Goal: Transaction & Acquisition: Book appointment/travel/reservation

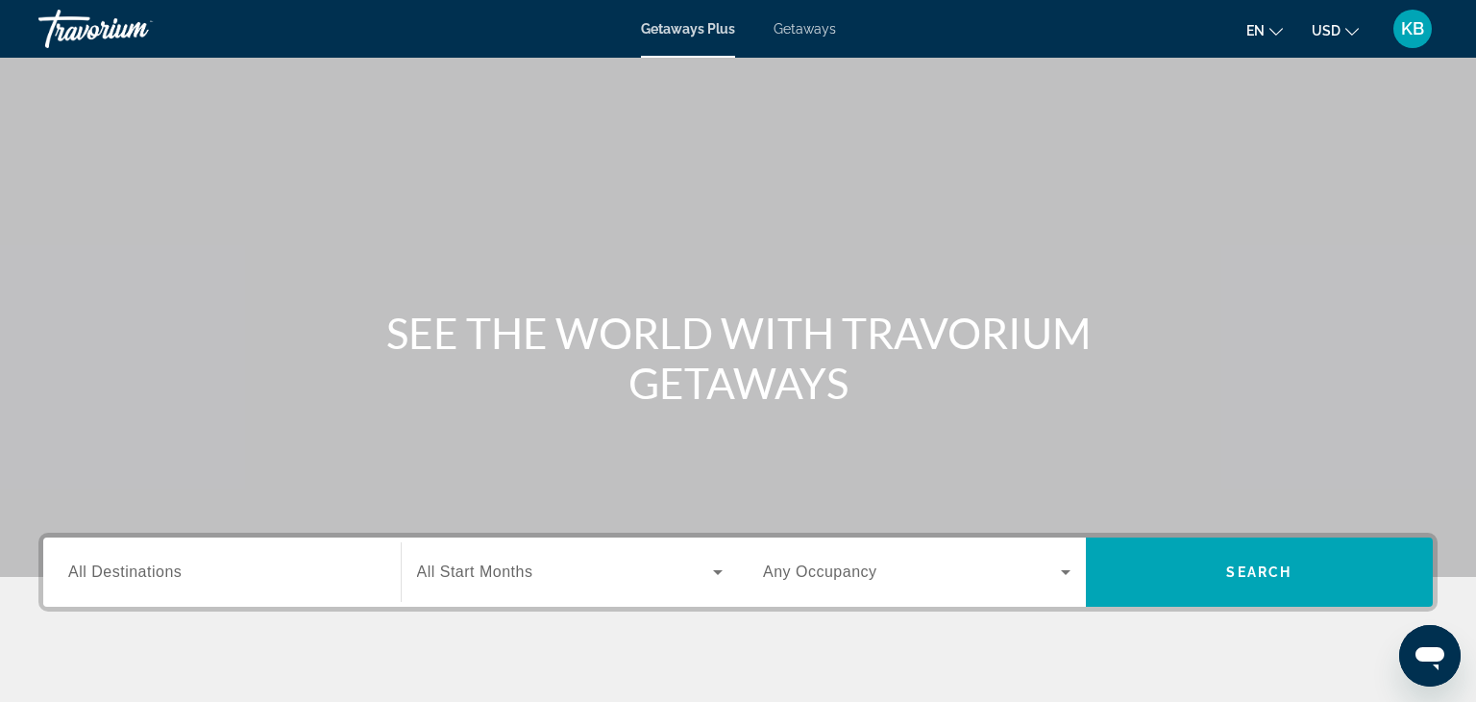
click at [808, 37] on div "Getaways Plus Getaways en English Español Français Italiano Português русский U…" at bounding box center [738, 29] width 1476 height 50
click at [795, 34] on span "Getaways" at bounding box center [805, 28] width 62 height 15
click at [352, 571] on input "Destination All Destinations" at bounding box center [222, 572] width 308 height 23
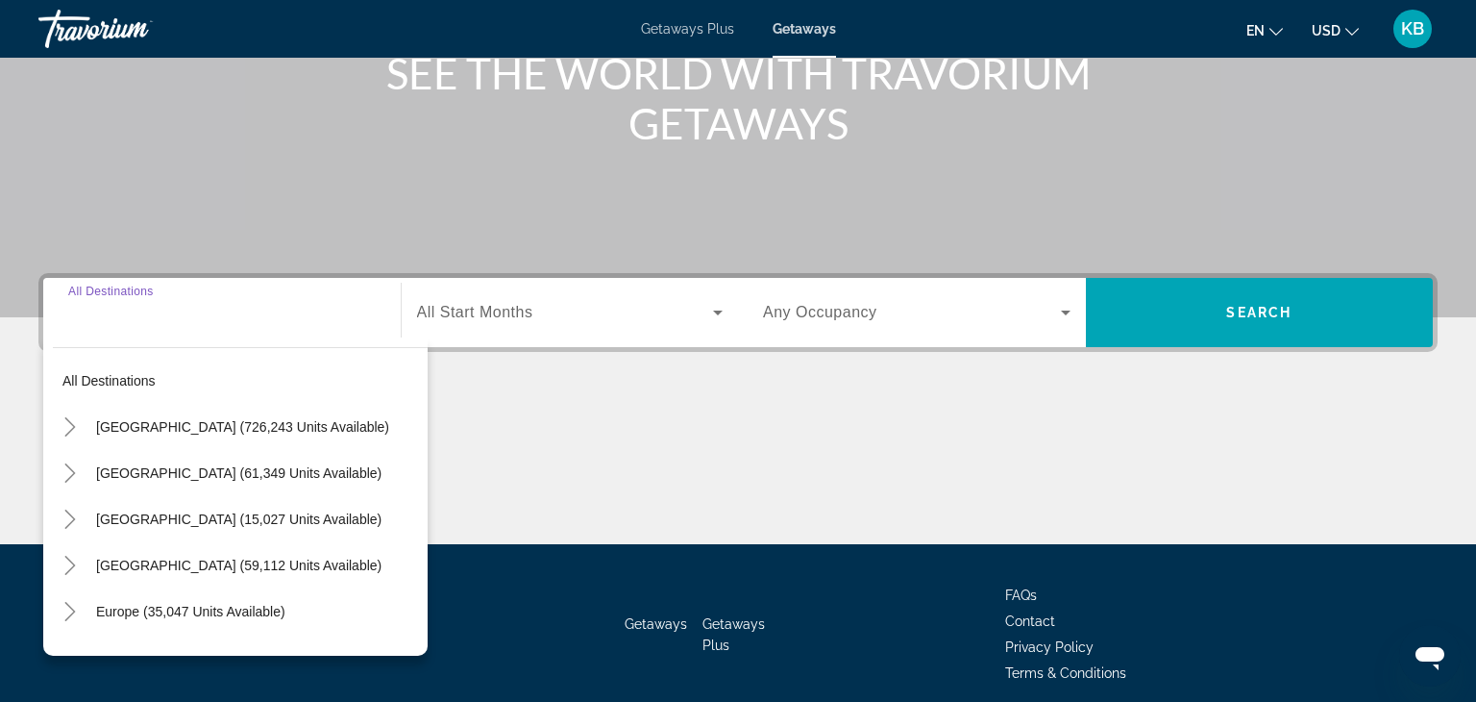
scroll to position [337, 0]
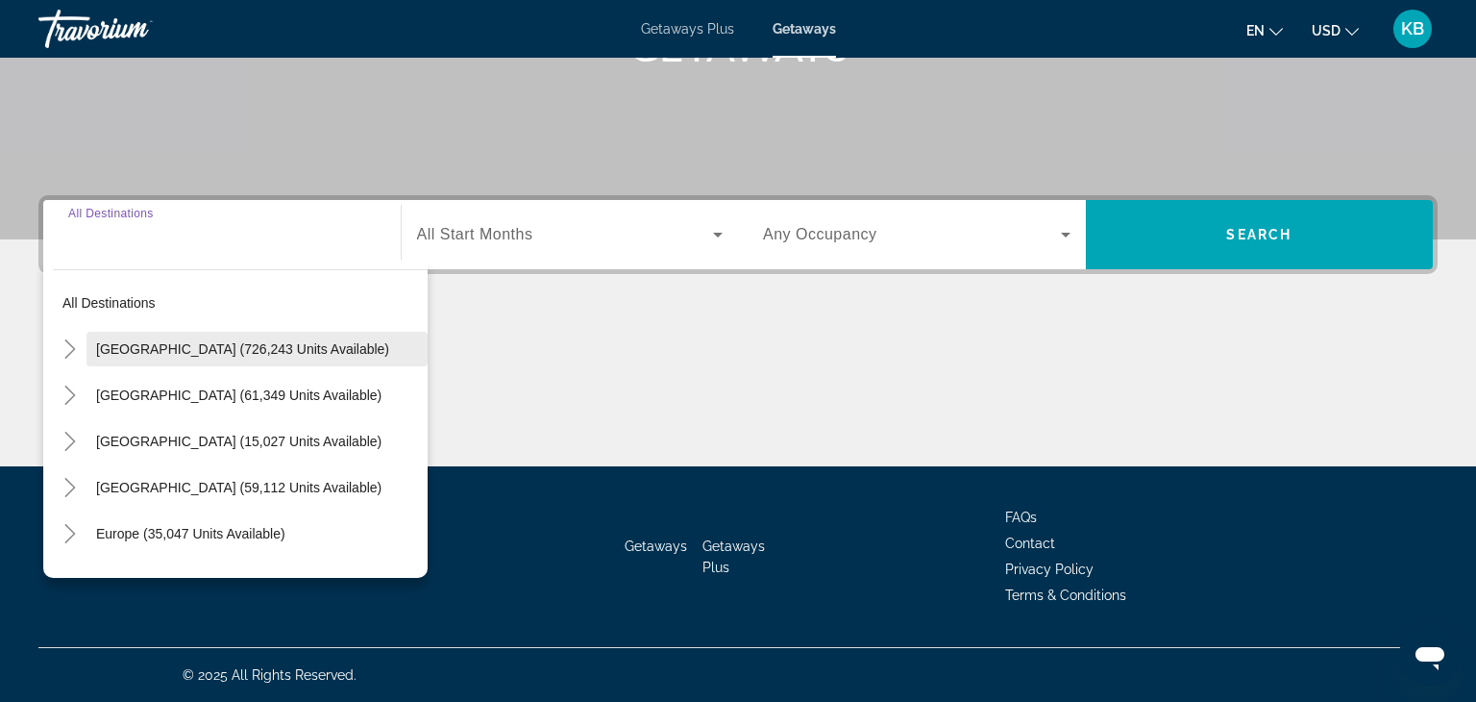
click at [325, 352] on span "United States (726,243 units available)" at bounding box center [242, 348] width 293 height 15
type input "**********"
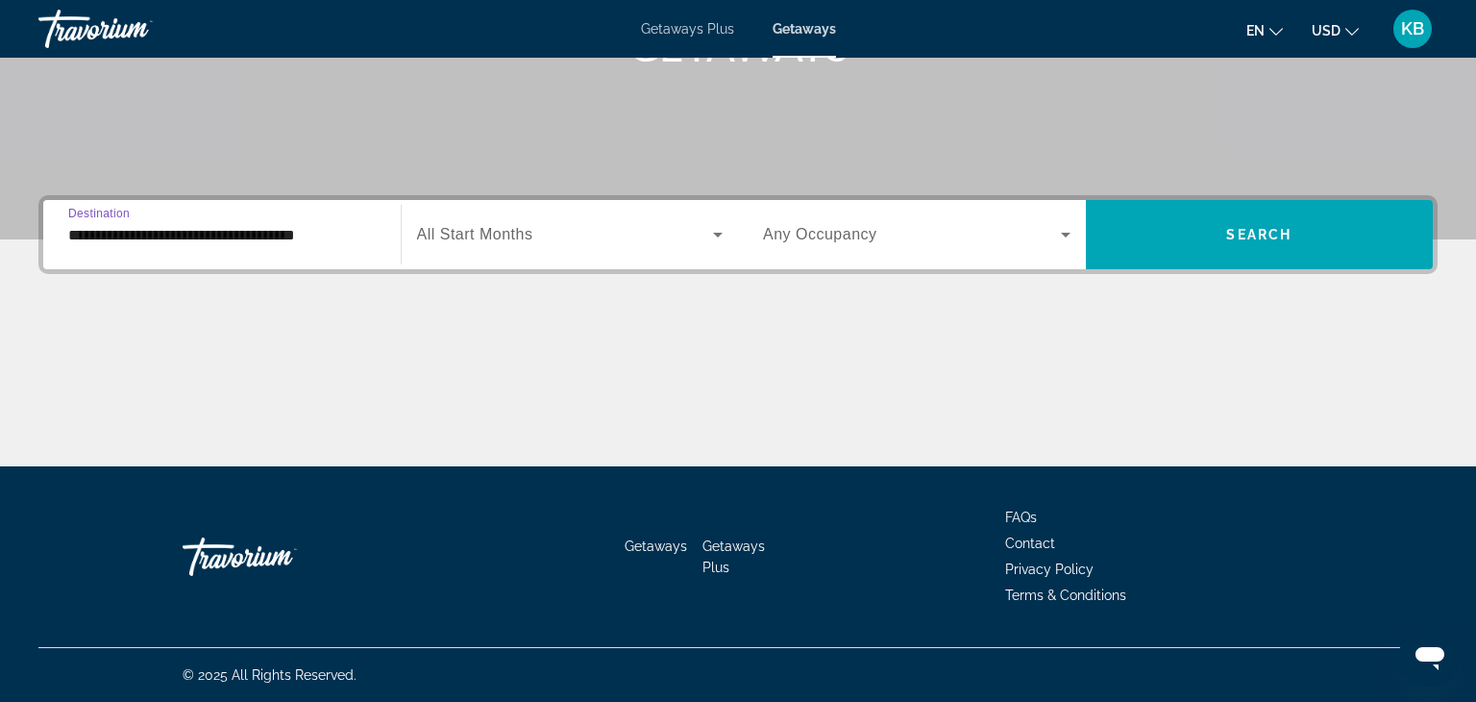
click at [340, 241] on input "**********" at bounding box center [222, 235] width 308 height 23
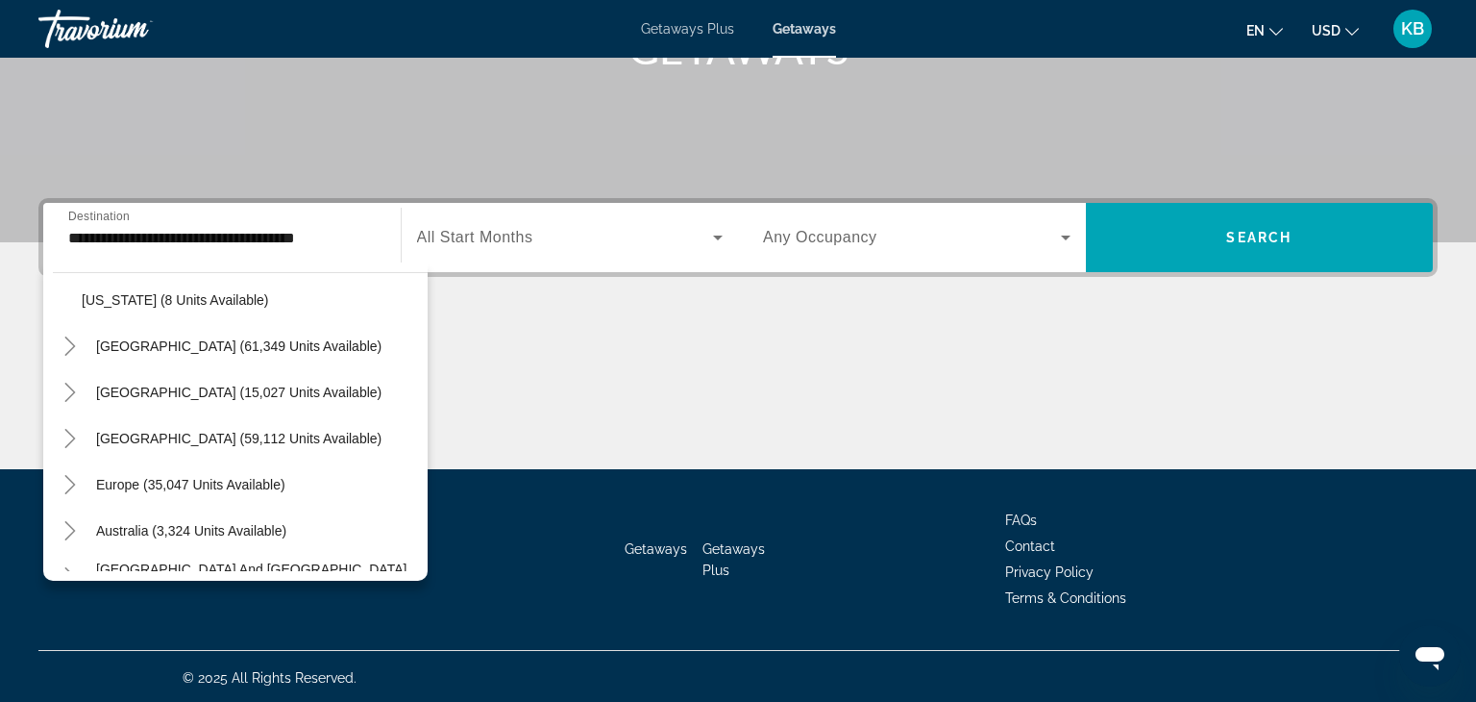
scroll to position [2121, 0]
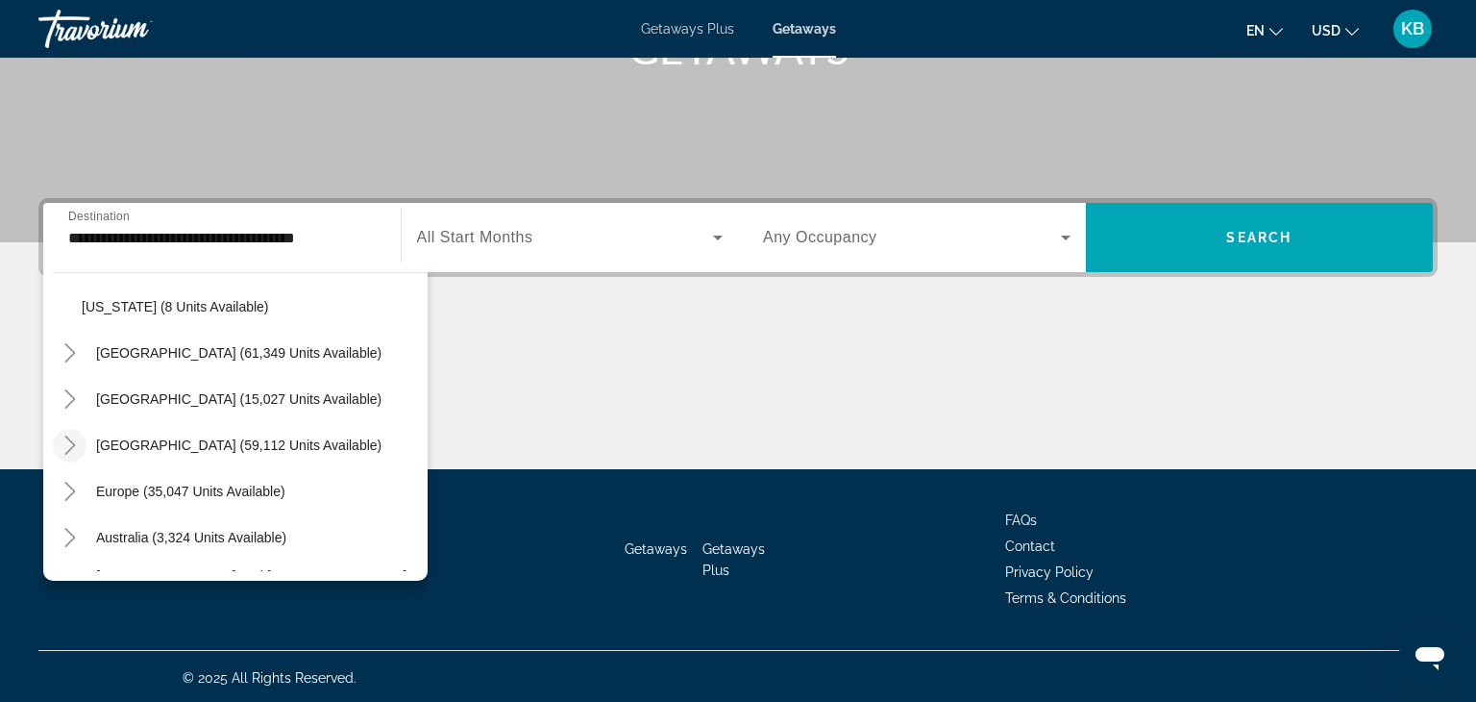
click at [79, 445] on mat-icon "Toggle Caribbean & Atlantic Islands (59,112 units available)" at bounding box center [70, 446] width 34 height 34
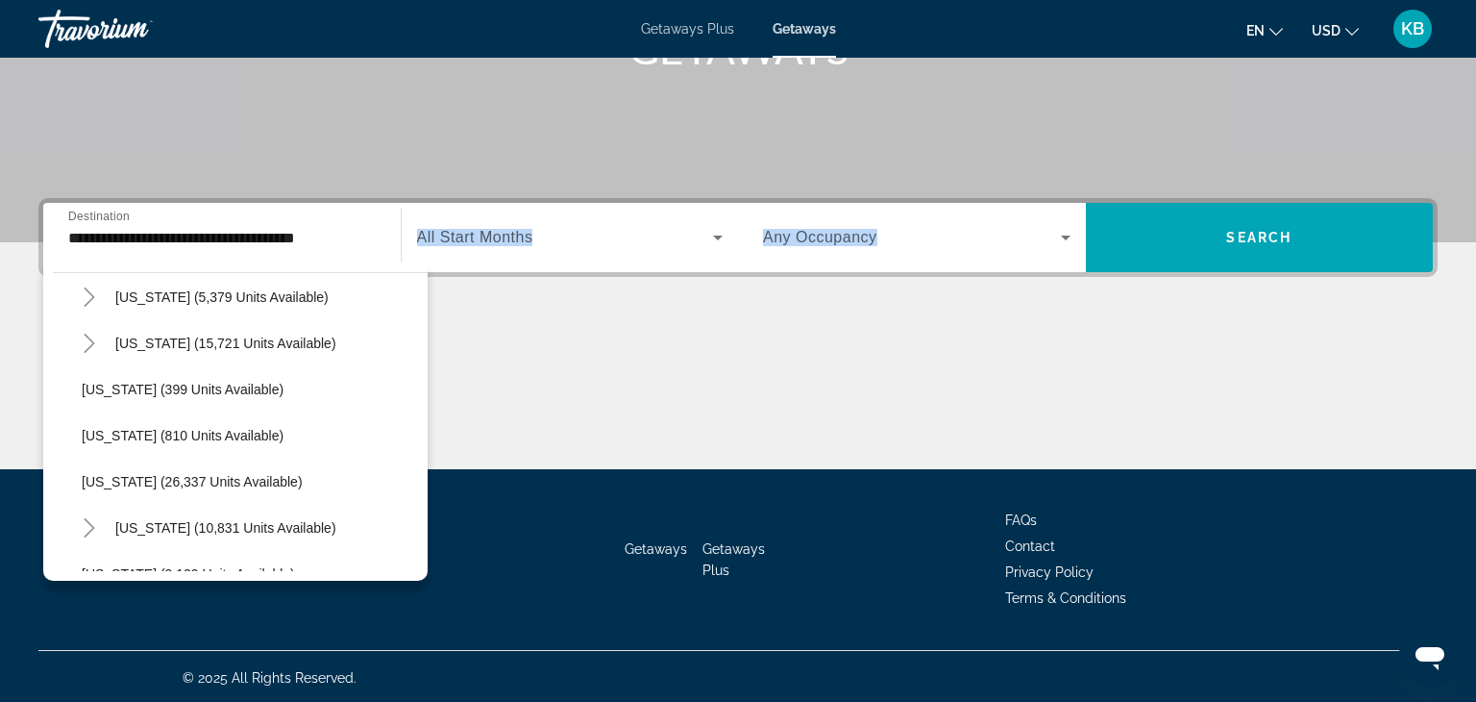
drag, startPoint x: 427, startPoint y: 484, endPoint x: 435, endPoint y: 402, distance: 83.1
click at [435, 402] on div "**********" at bounding box center [738, 333] width 1476 height 271
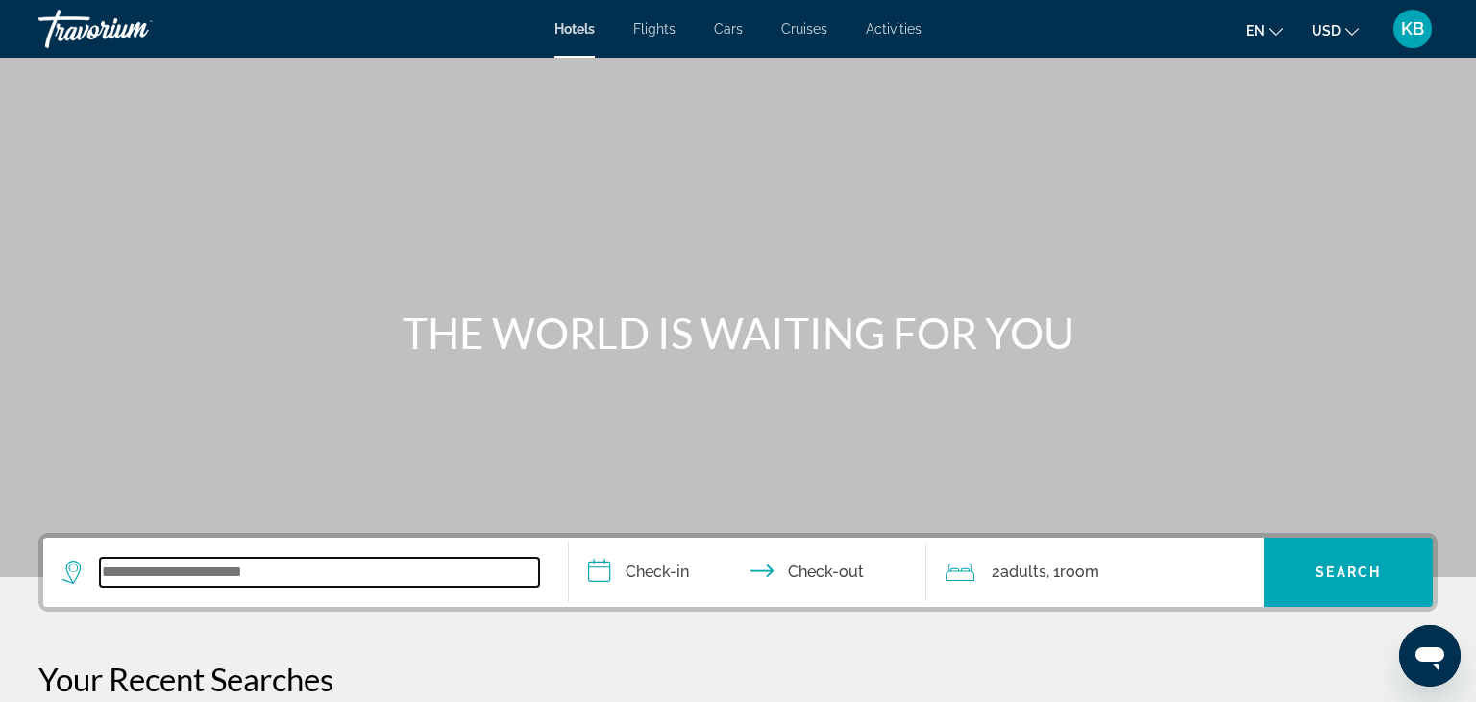
click at [303, 574] on input "Search widget" at bounding box center [319, 571] width 439 height 29
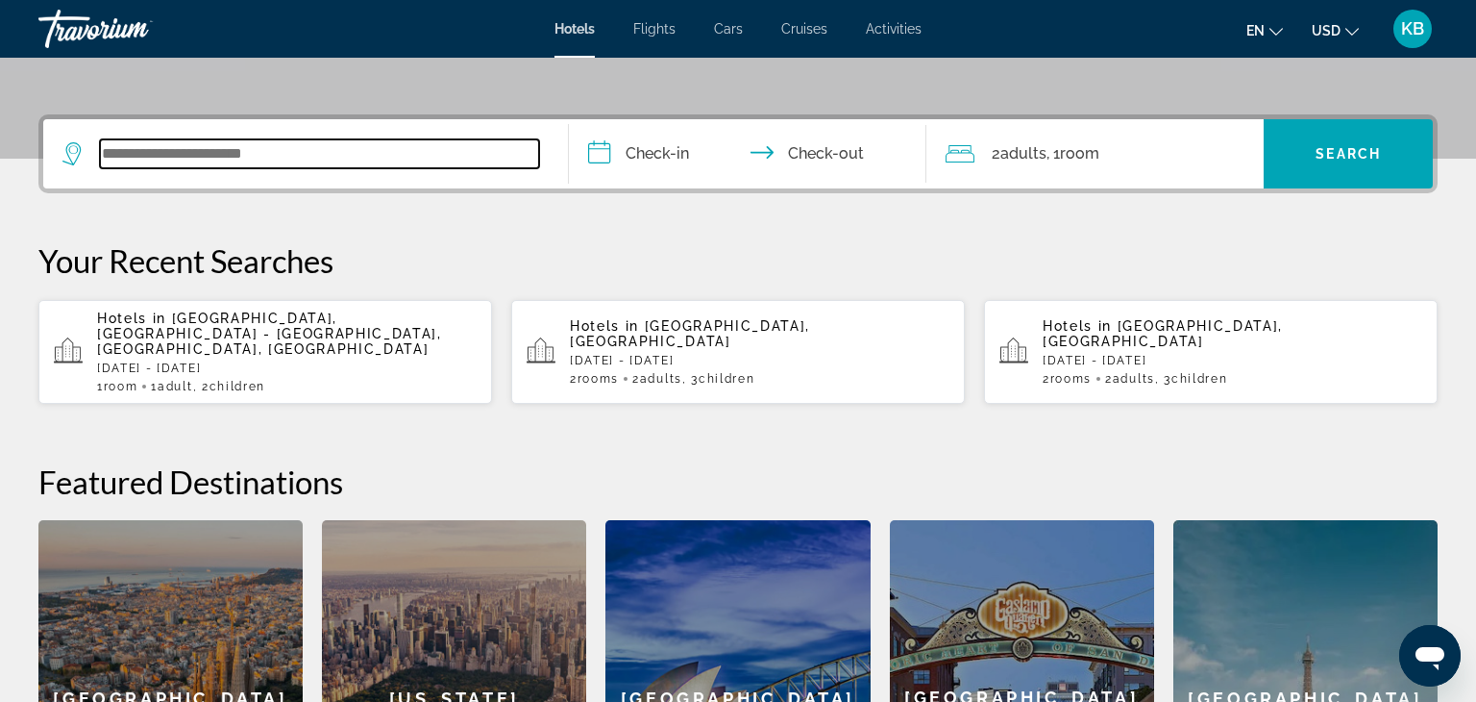
scroll to position [469, 0]
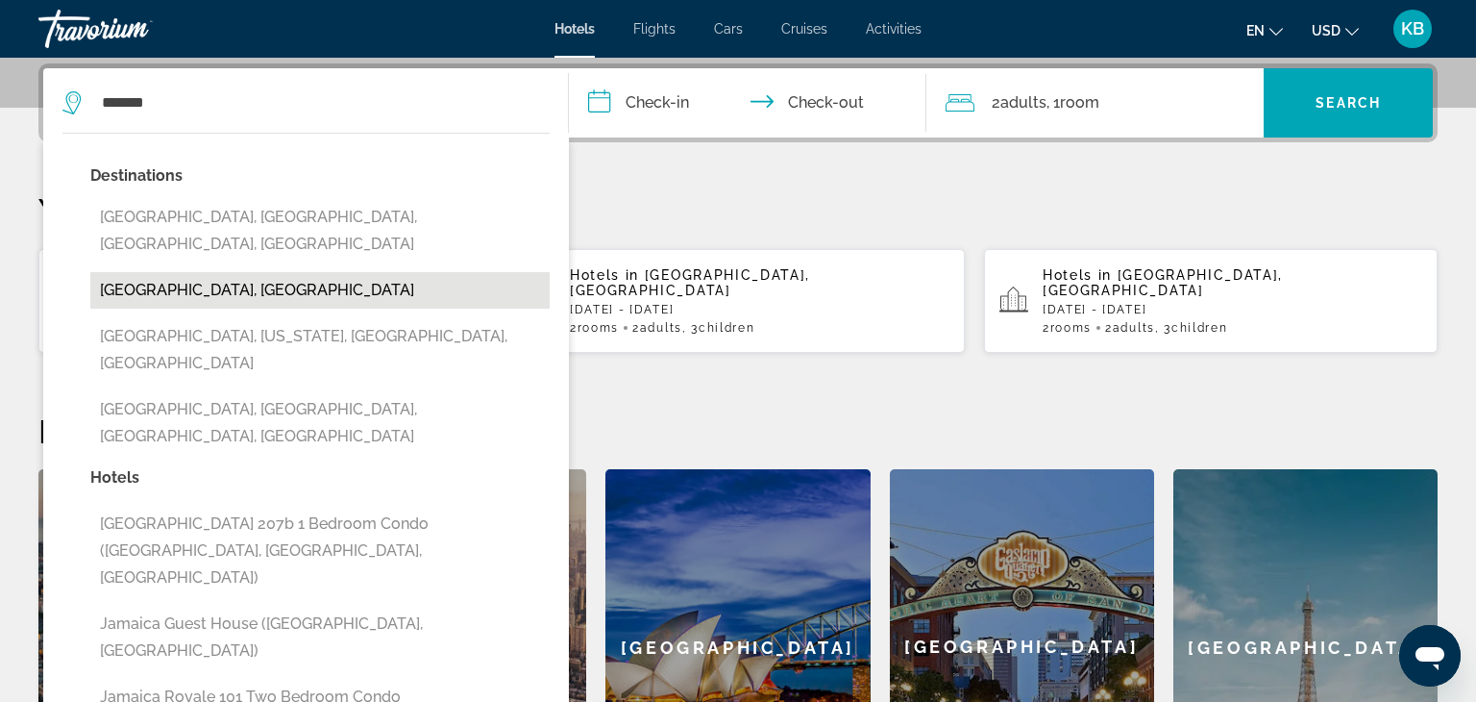
click at [125, 273] on button "[GEOGRAPHIC_DATA], [GEOGRAPHIC_DATA]" at bounding box center [319, 290] width 459 height 37
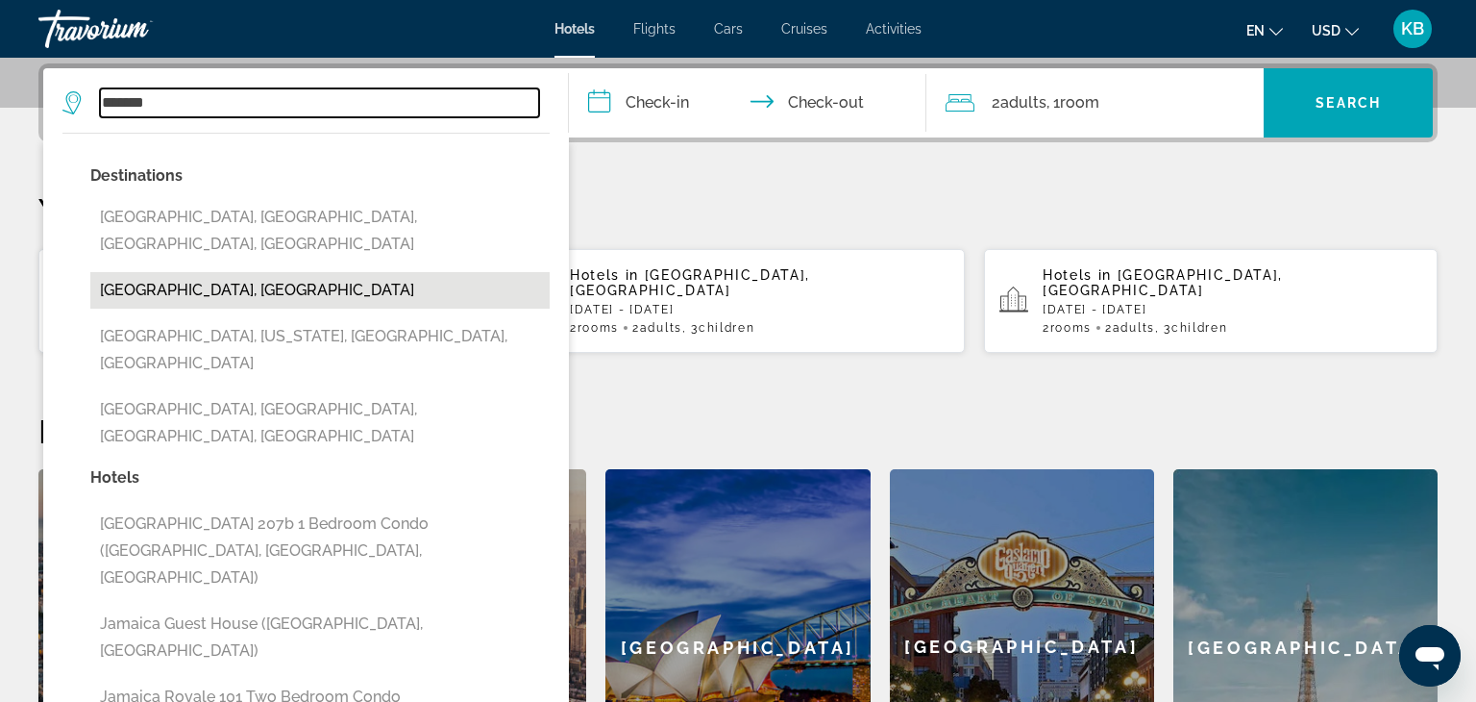
type input "**********"
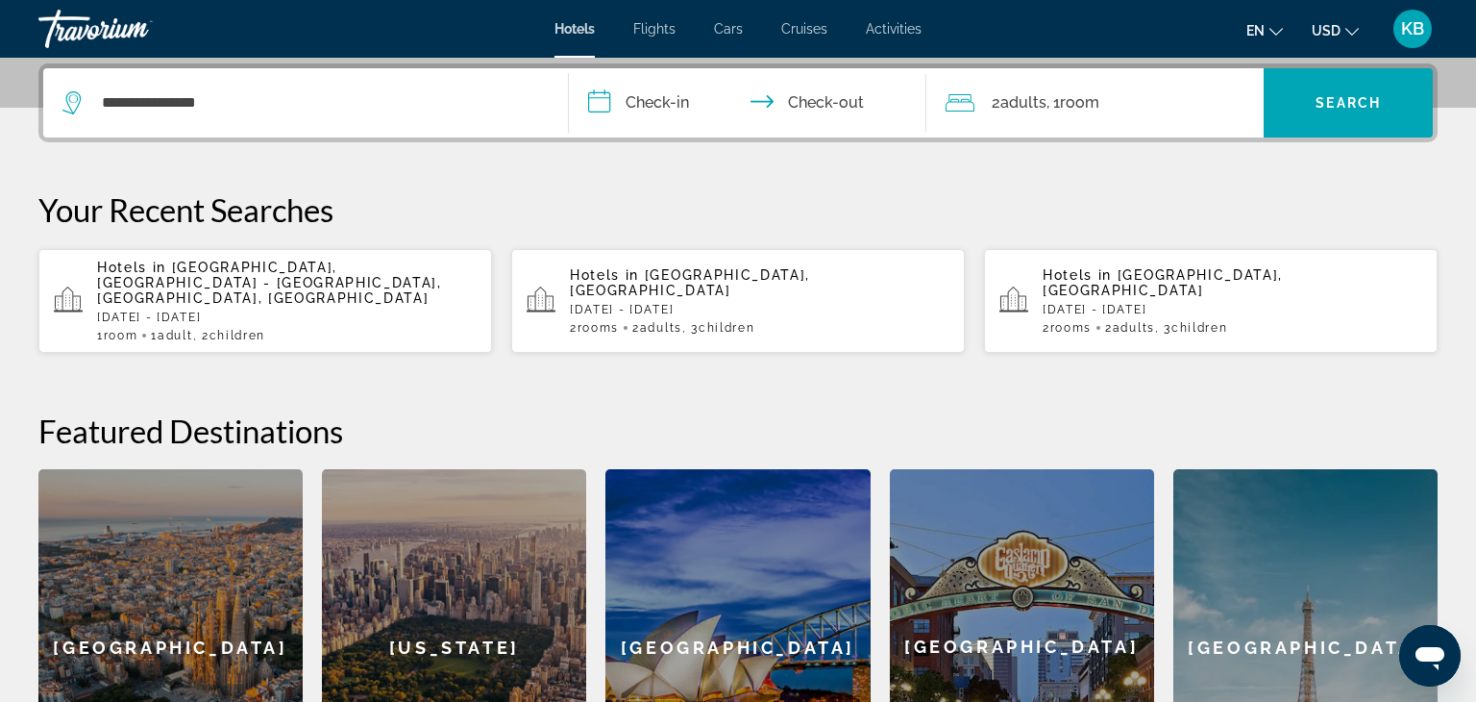
click at [595, 105] on input "**********" at bounding box center [751, 105] width 365 height 75
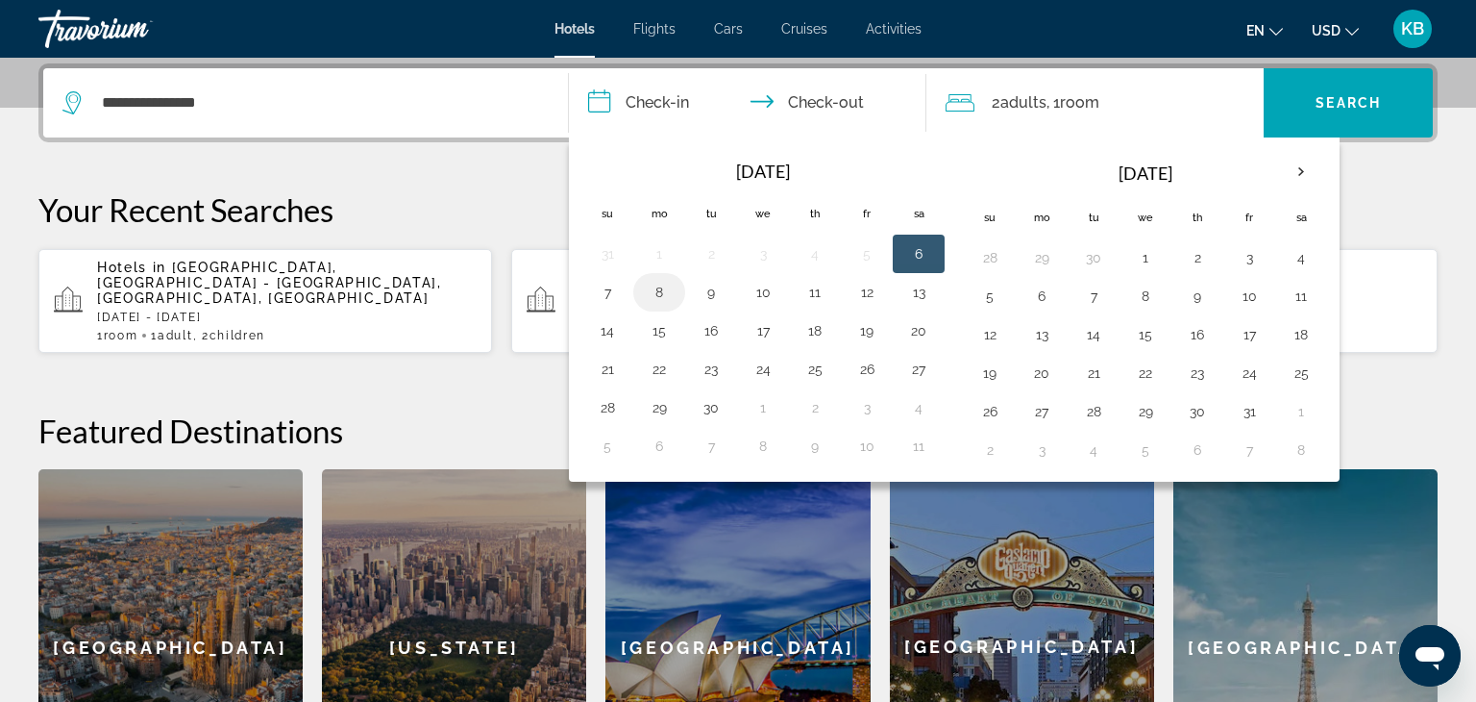
click at [656, 286] on button "8" at bounding box center [659, 292] width 31 height 27
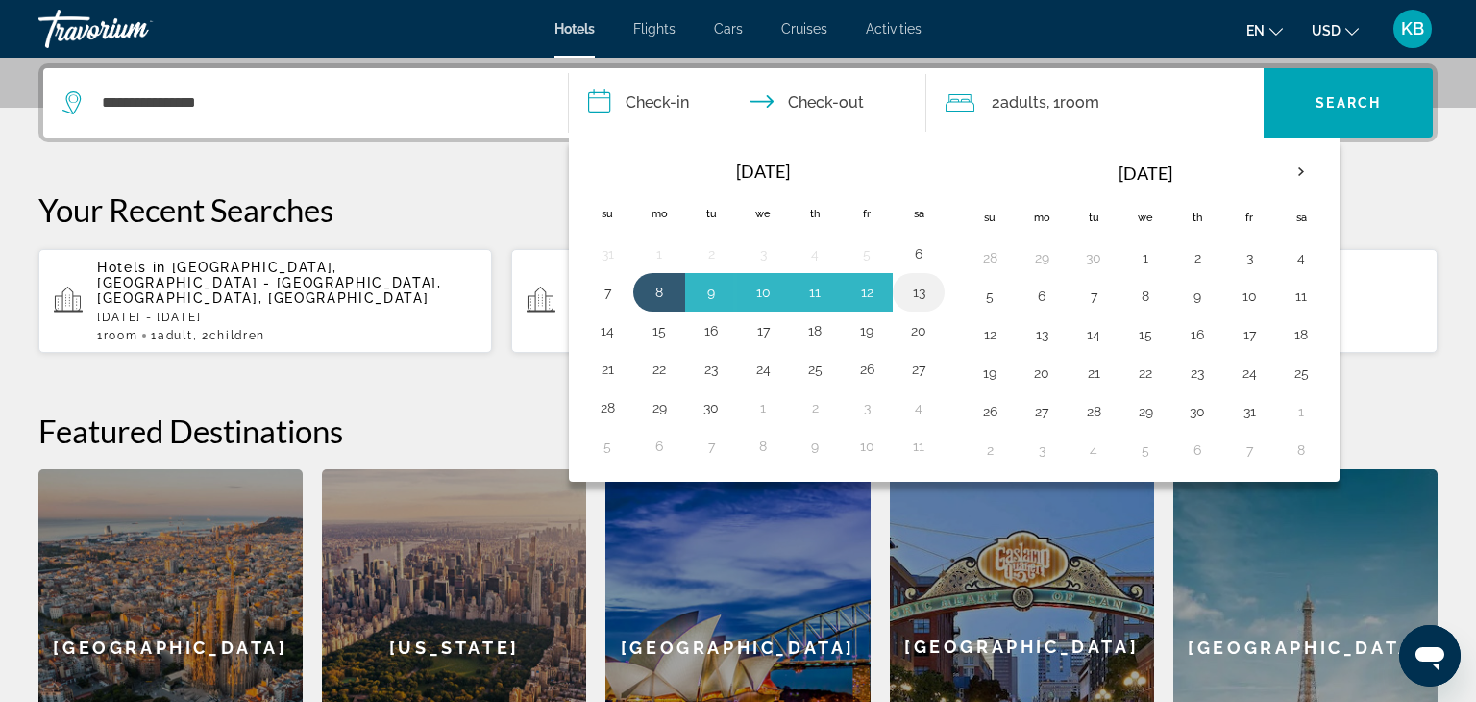
click at [923, 297] on button "13" at bounding box center [918, 292] width 31 height 27
type input "**********"
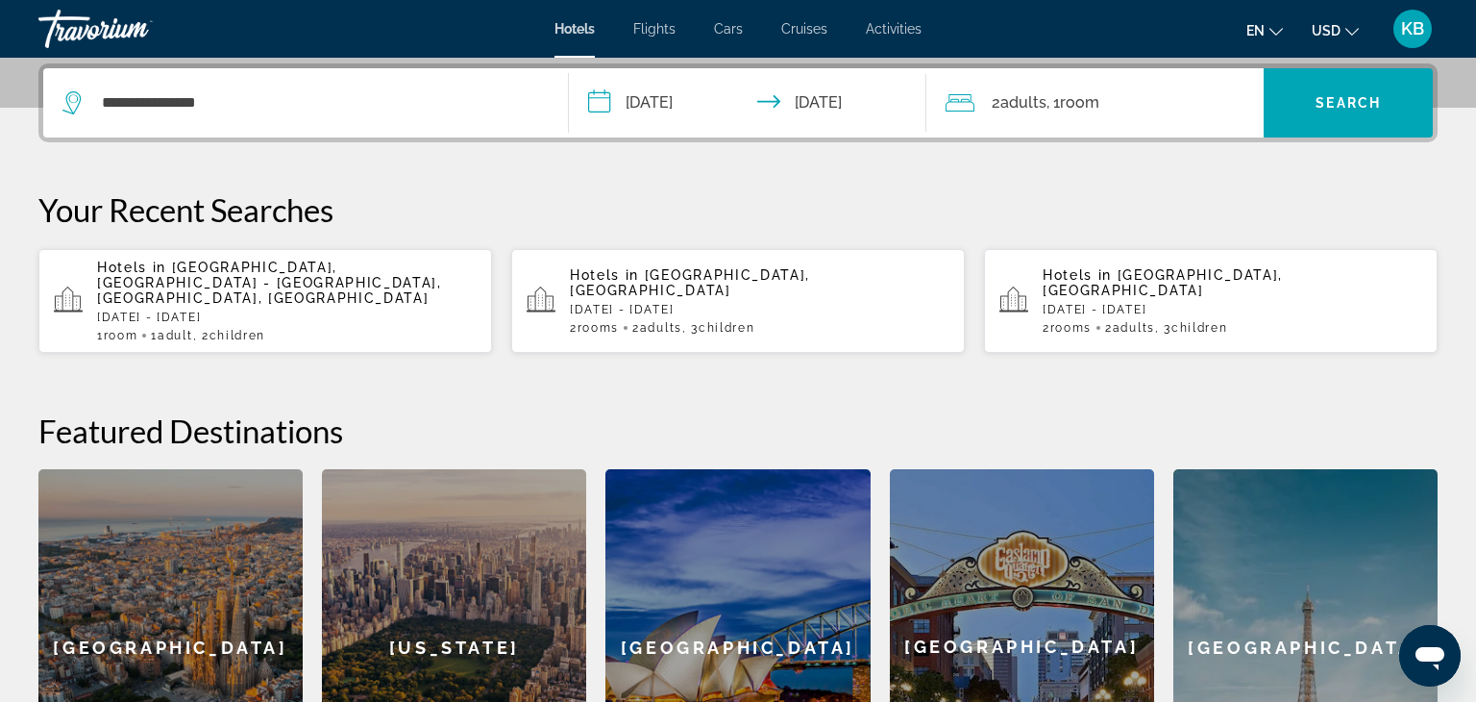
click at [1048, 103] on span ", 1 Room rooms" at bounding box center [1073, 102] width 53 height 27
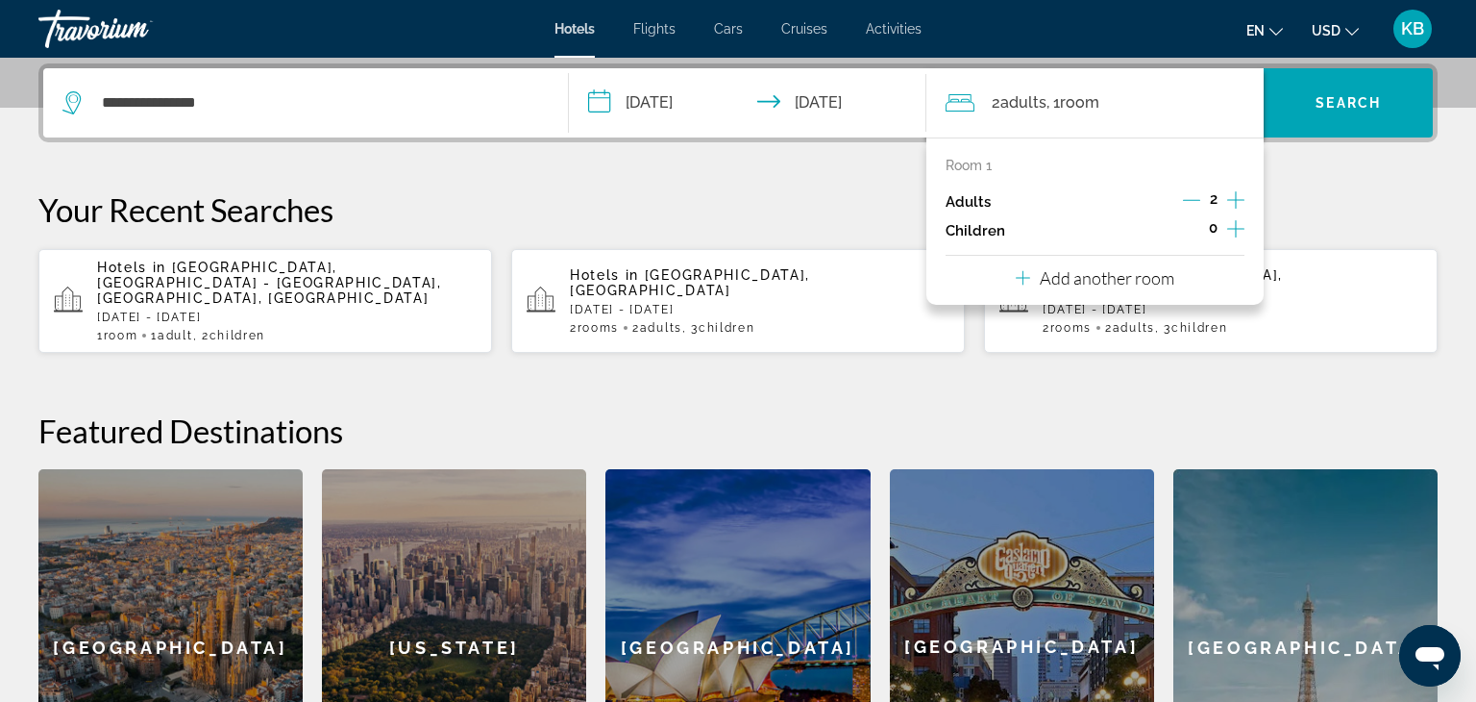
click at [1198, 195] on icon "Decrement adults" at bounding box center [1191, 199] width 17 height 17
click at [1235, 229] on icon "Increment children" at bounding box center [1235, 228] width 17 height 23
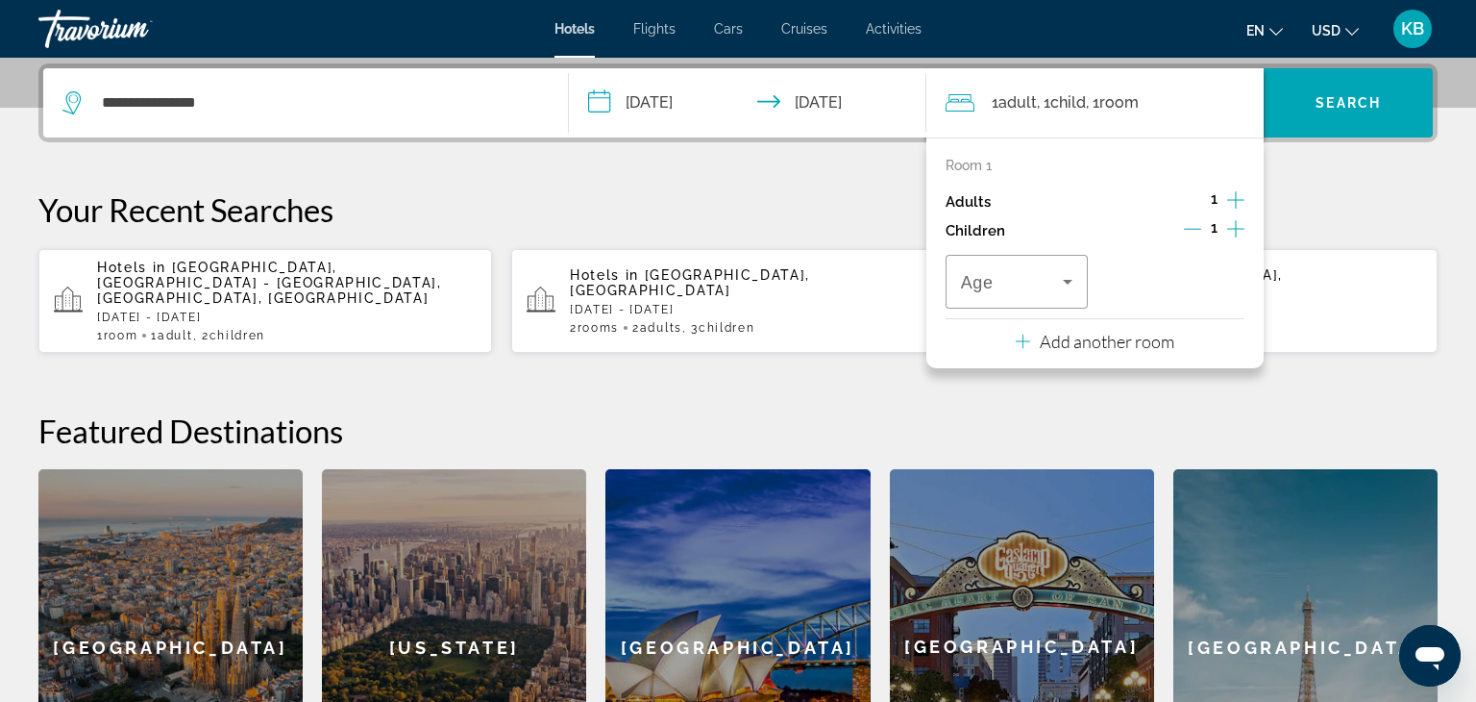
click at [1235, 229] on icon "Increment children" at bounding box center [1235, 228] width 17 height 23
click at [1064, 281] on icon "Travelers: 1 adult, 2 children" at bounding box center [1067, 281] width 23 height 23
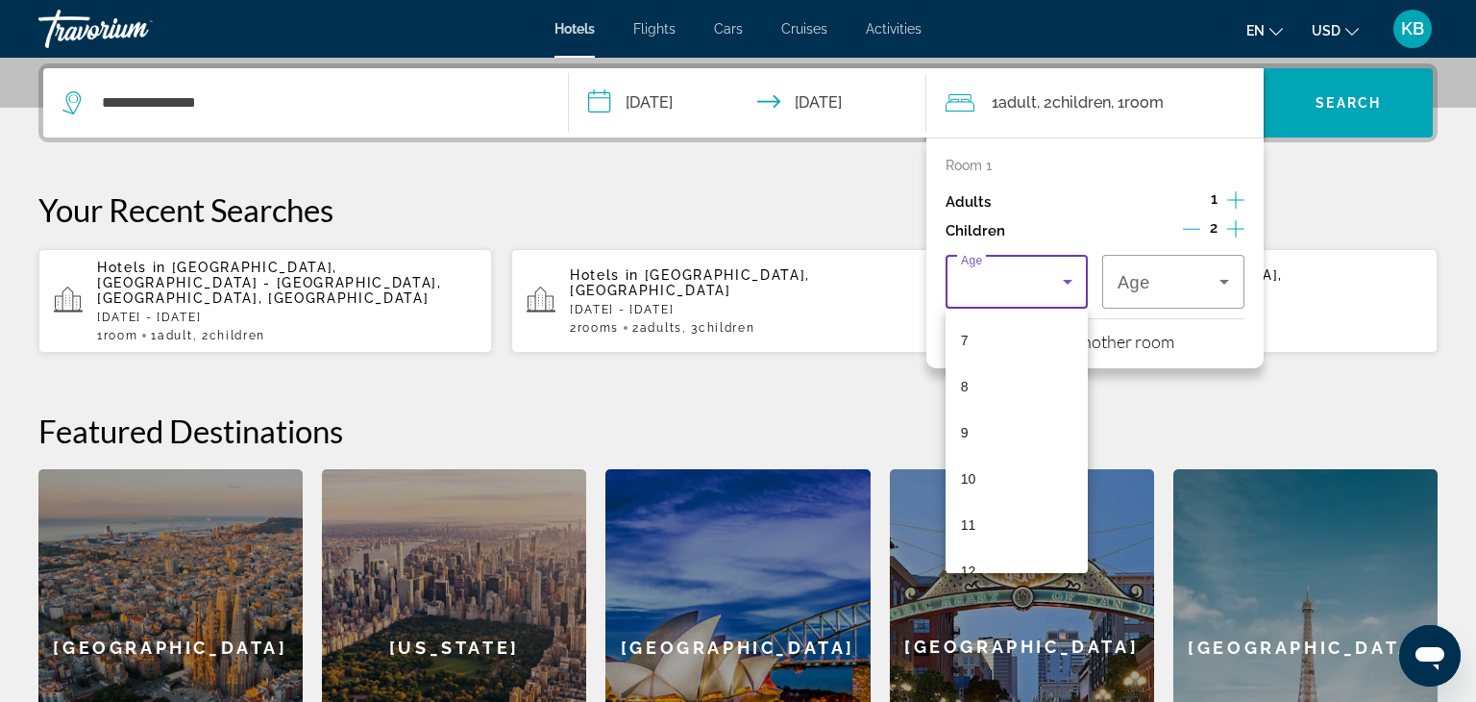
scroll to position [327, 0]
click at [998, 458] on mat-option "10" at bounding box center [1017, 474] width 142 height 46
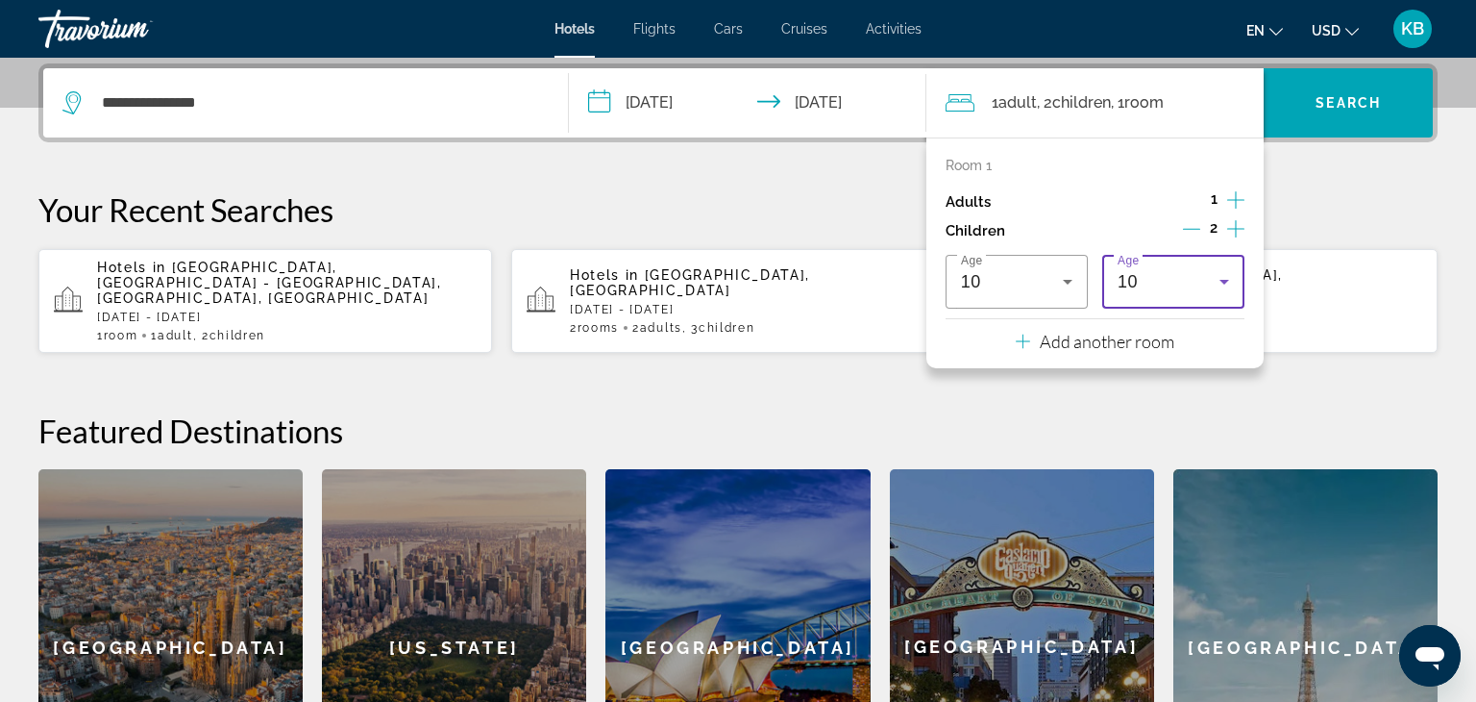
click at [1229, 282] on icon "Travelers: 1 adult, 2 children" at bounding box center [1224, 281] width 23 height 23
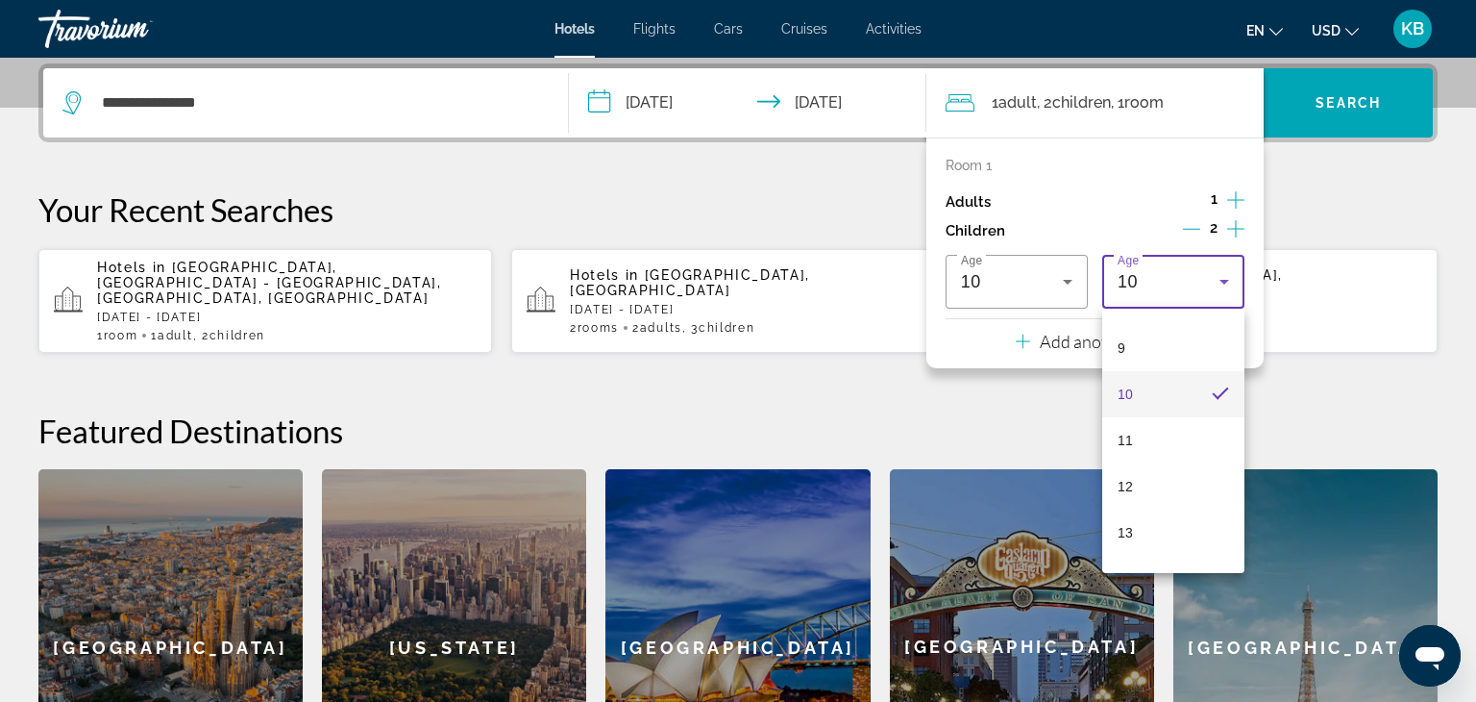
scroll to position [408, 0]
click at [1166, 469] on mat-option "12" at bounding box center [1173, 484] width 142 height 46
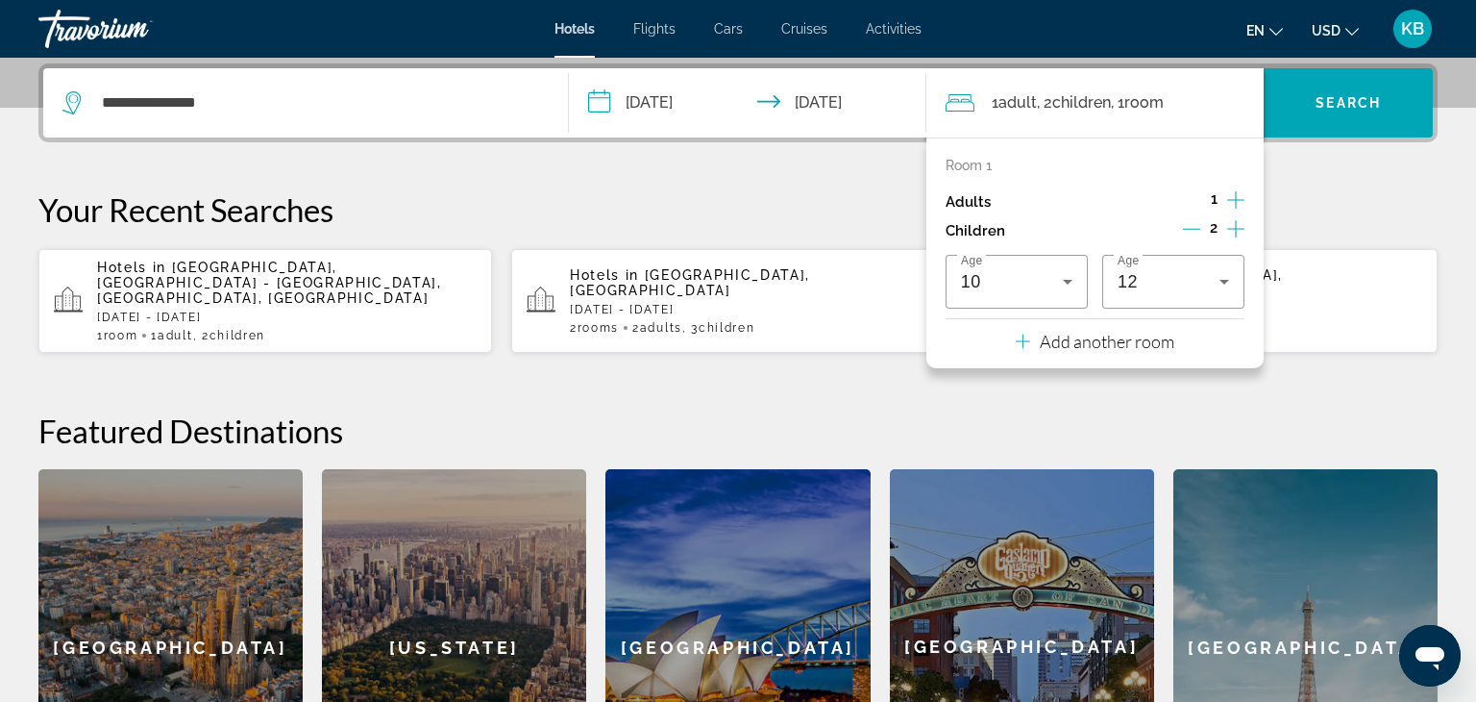
click at [1324, 391] on div "**********" at bounding box center [738, 443] width 1476 height 761
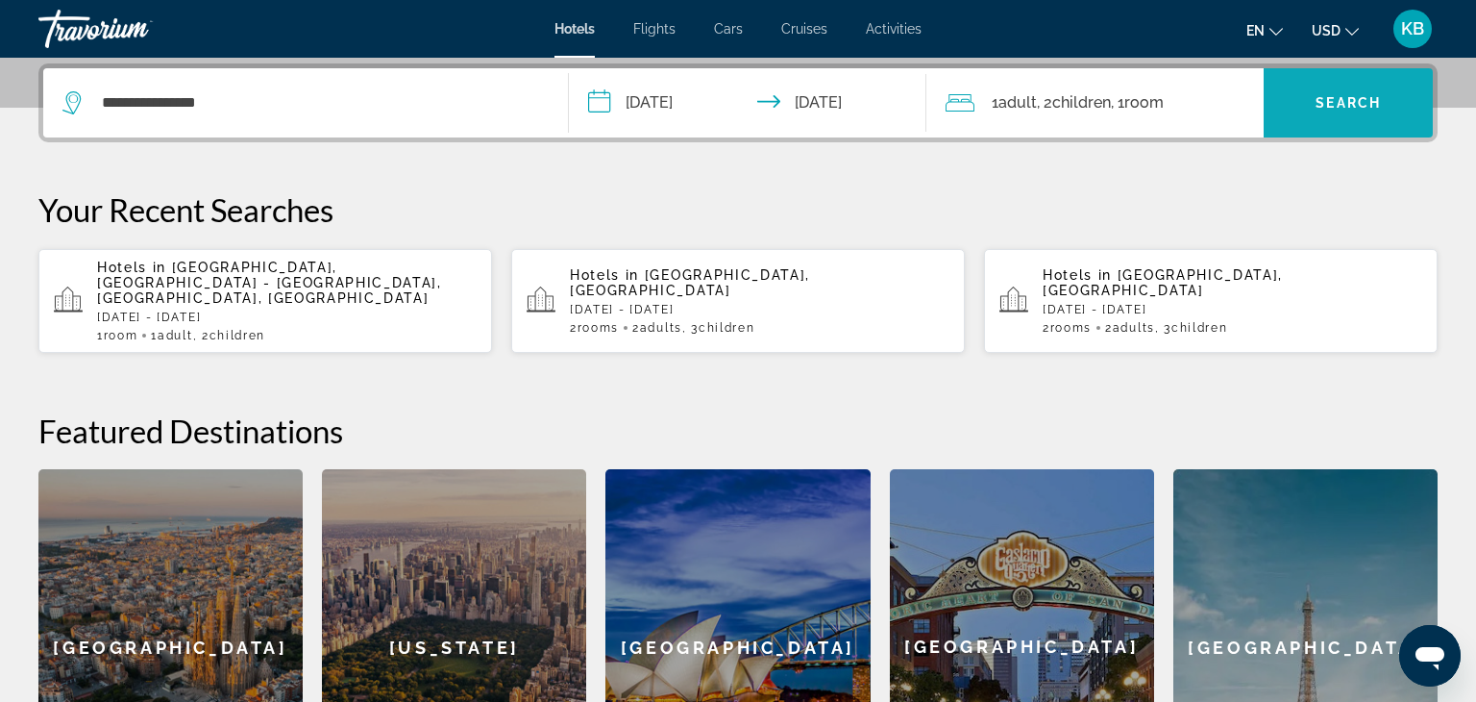
click at [1361, 121] on span "Search widget" at bounding box center [1348, 103] width 169 height 46
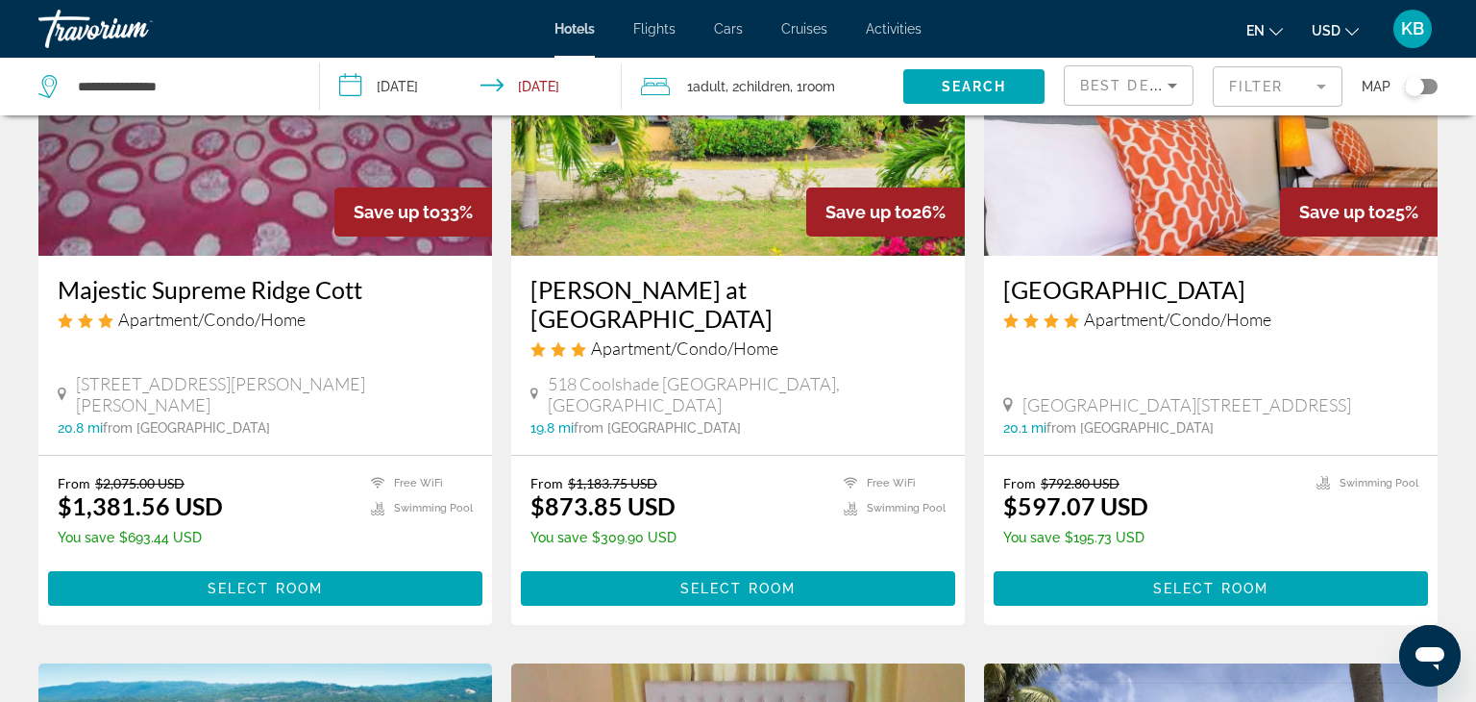
scroll to position [199, 0]
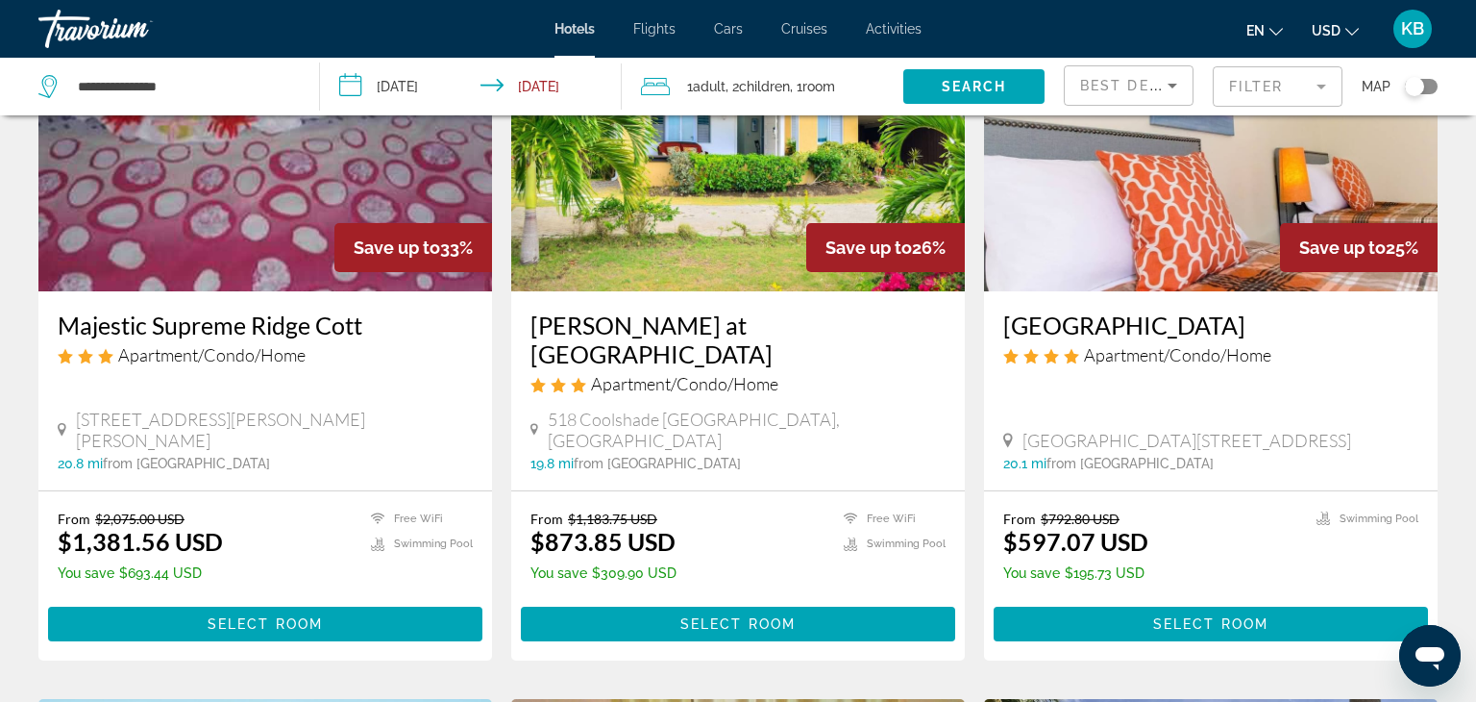
click at [1321, 86] on mat-form-field "Filter" at bounding box center [1278, 86] width 130 height 40
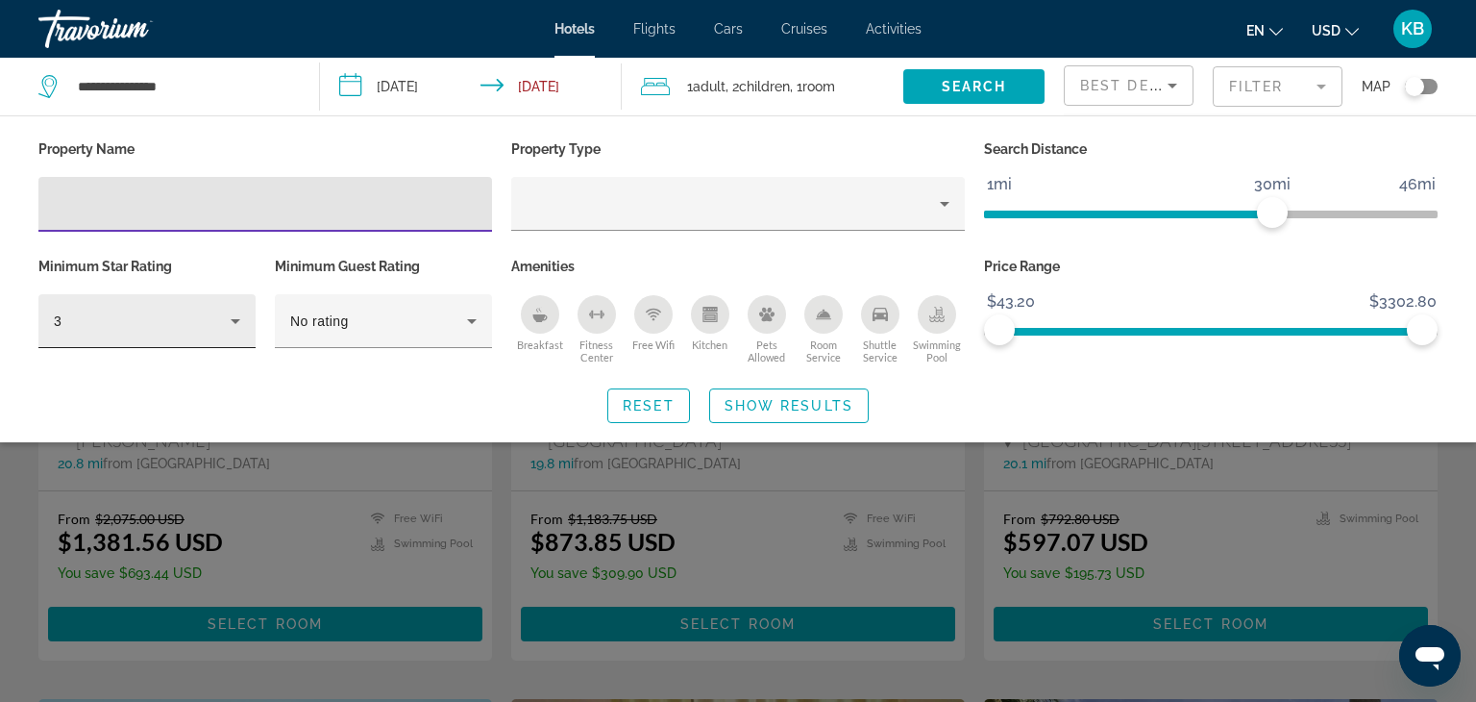
click at [237, 320] on icon "Hotel Filters" at bounding box center [236, 321] width 10 height 5
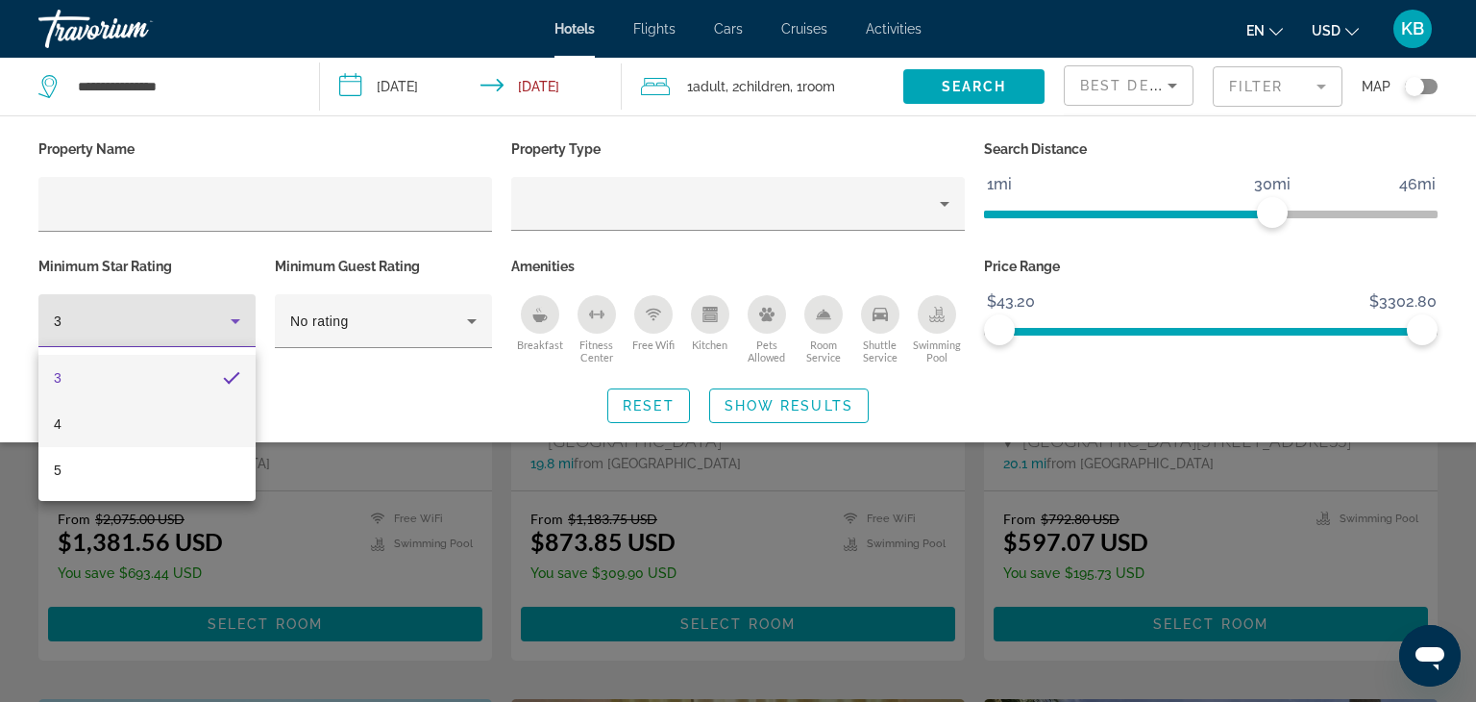
click at [191, 412] on mat-option "4" at bounding box center [146, 424] width 217 height 46
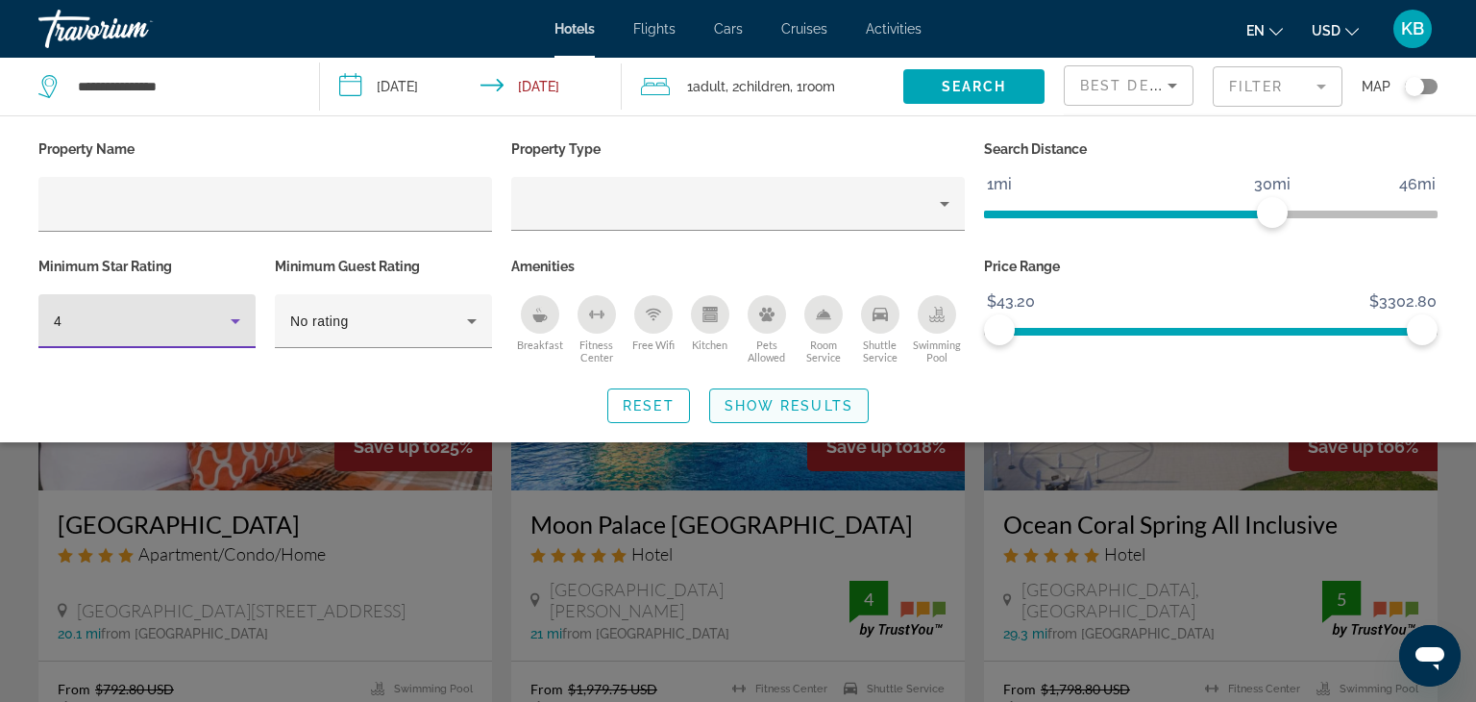
click at [753, 403] on span "Show Results" at bounding box center [789, 405] width 129 height 15
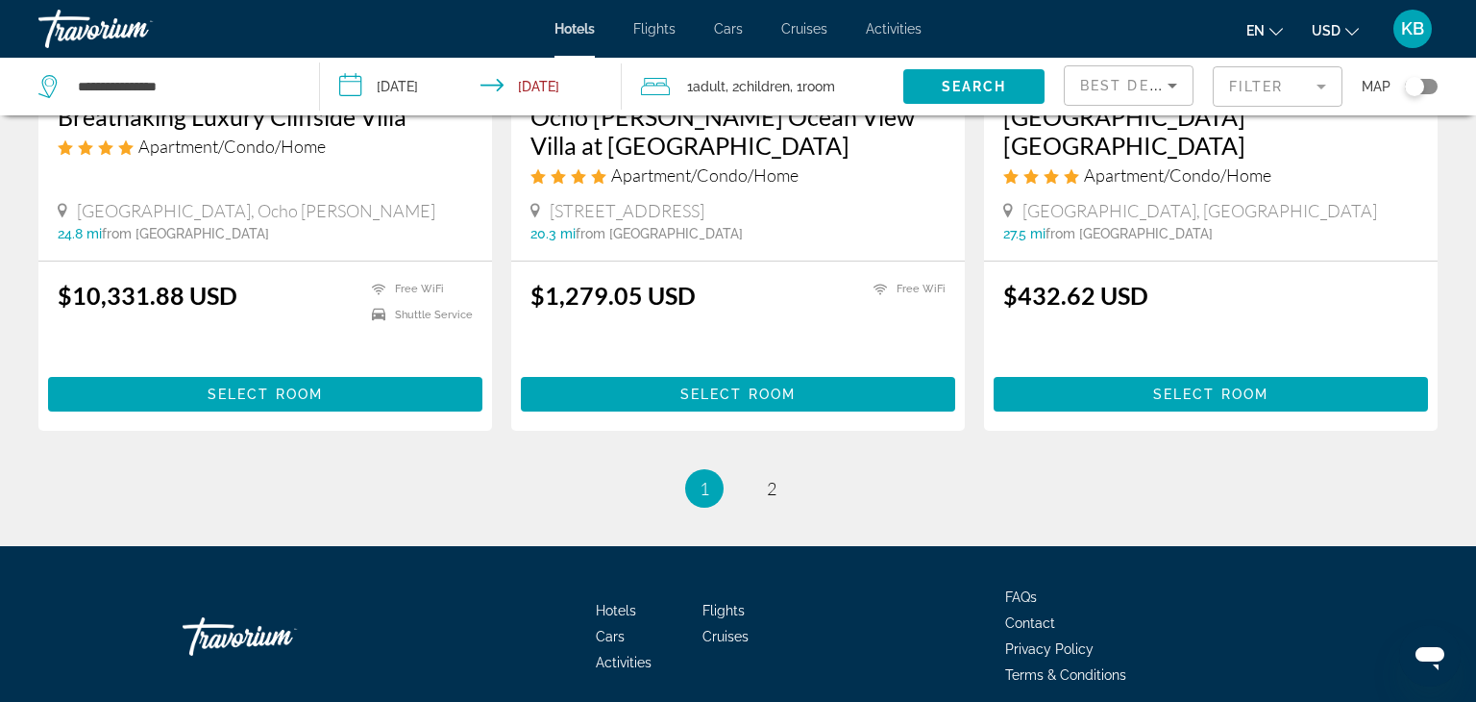
scroll to position [2483, 0]
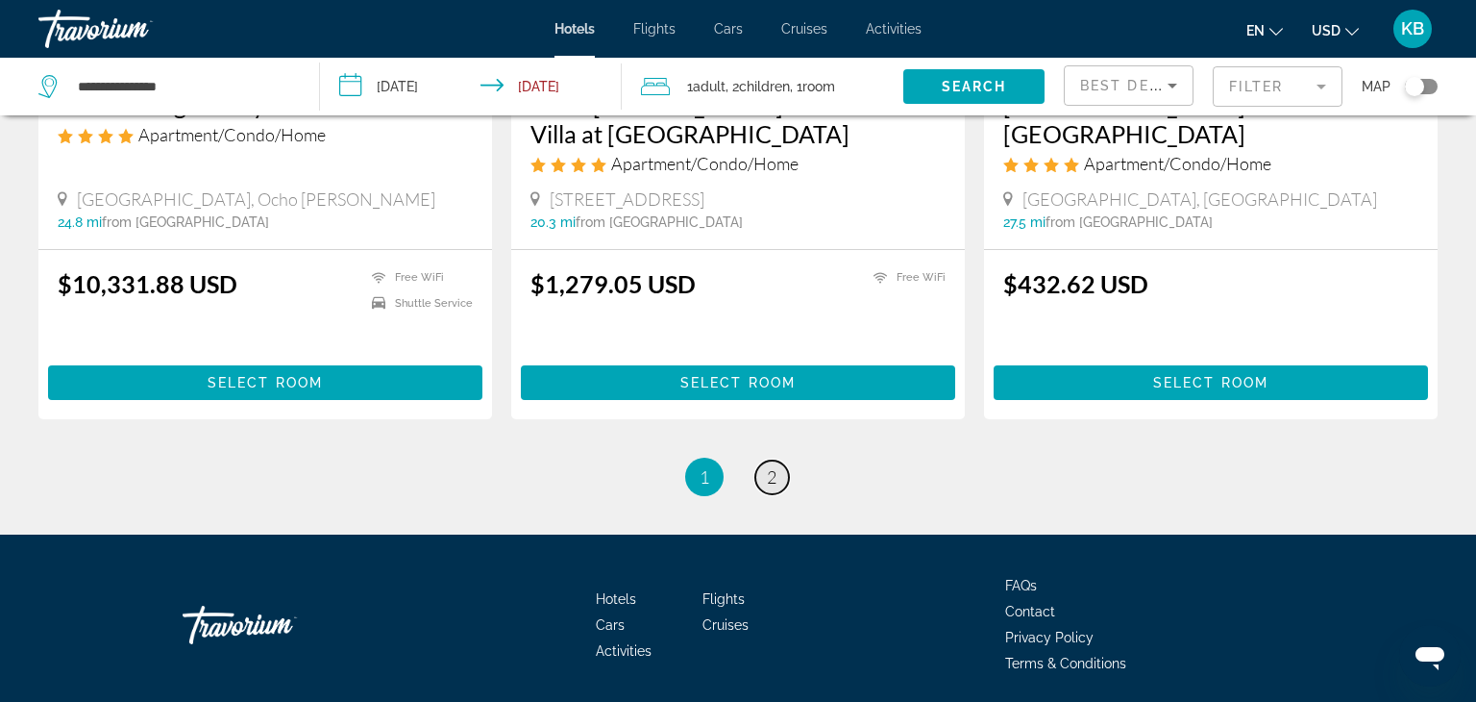
click at [778, 465] on link "page 2" at bounding box center [772, 477] width 34 height 34
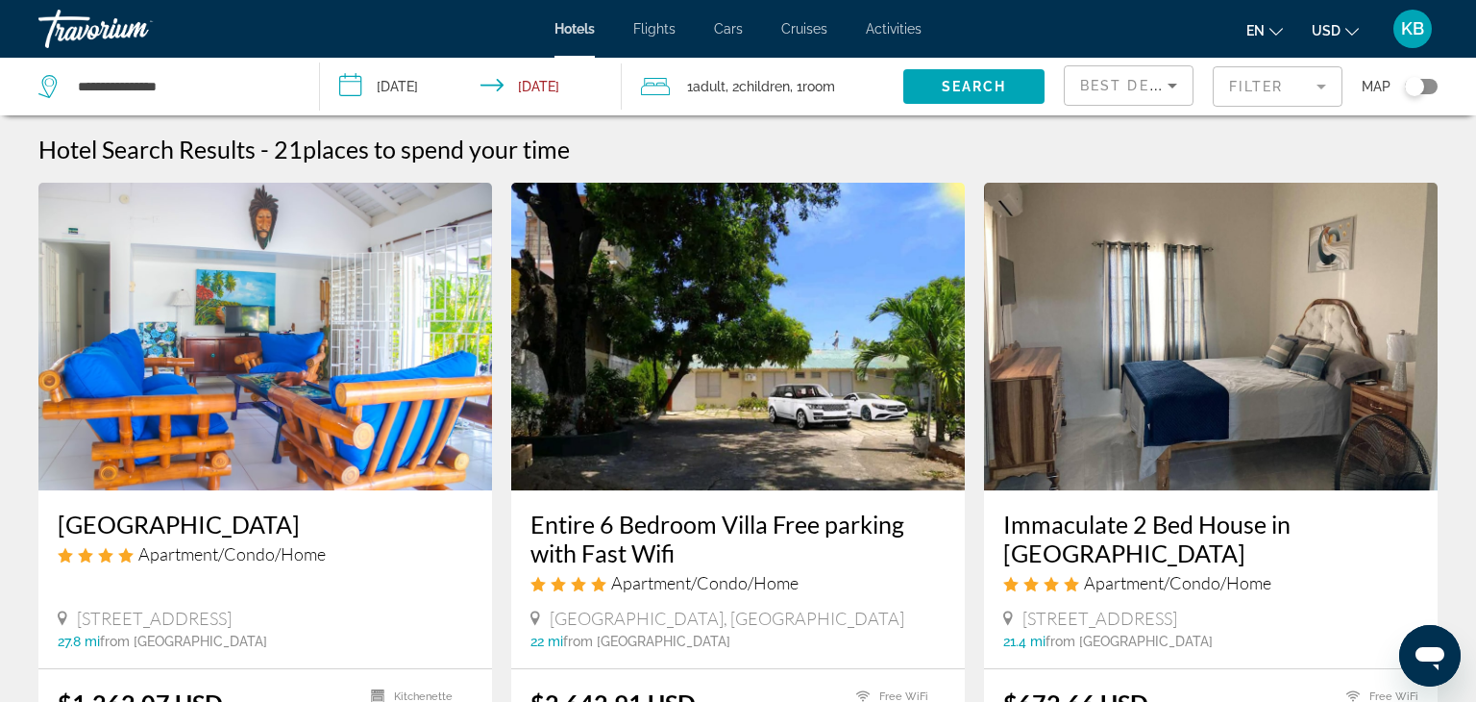
click at [1317, 85] on mat-form-field "Filter" at bounding box center [1278, 86] width 130 height 40
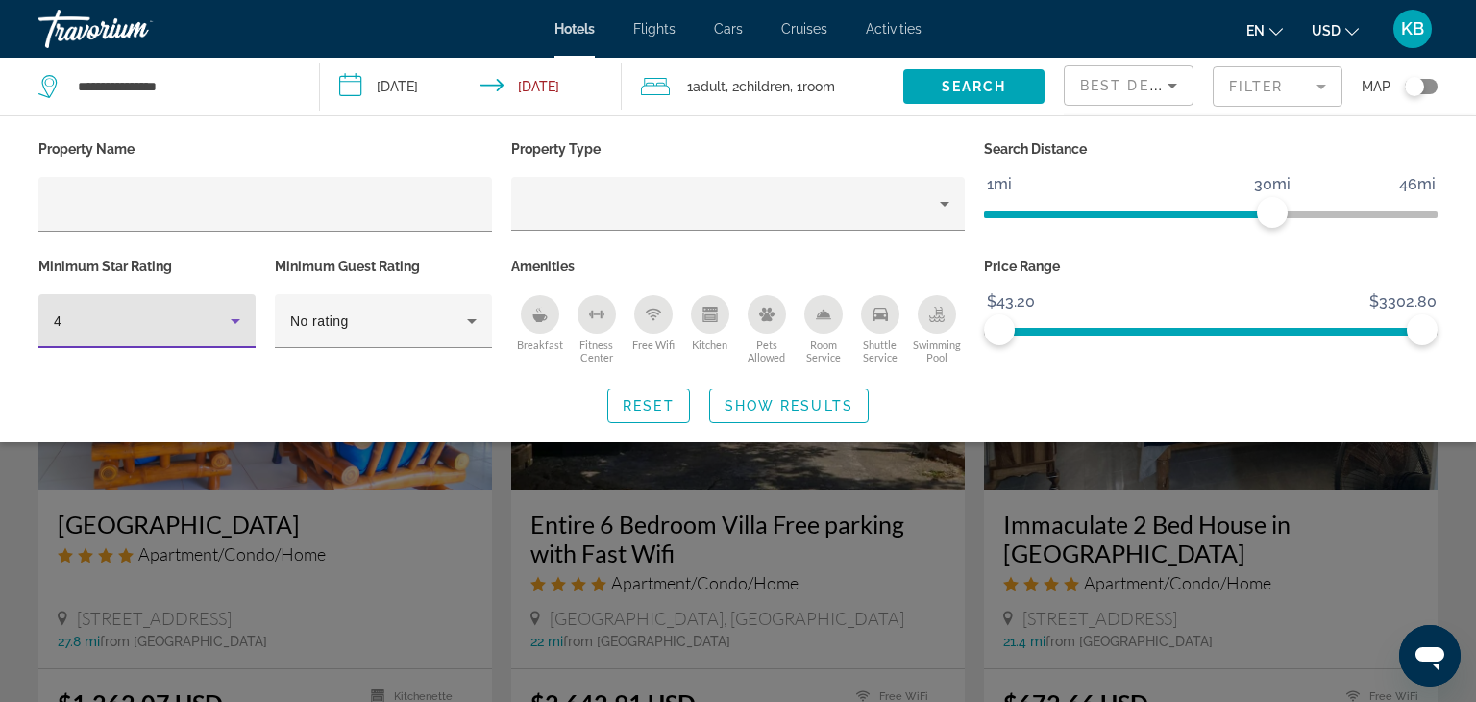
click at [238, 319] on icon "Hotel Filters" at bounding box center [236, 321] width 10 height 5
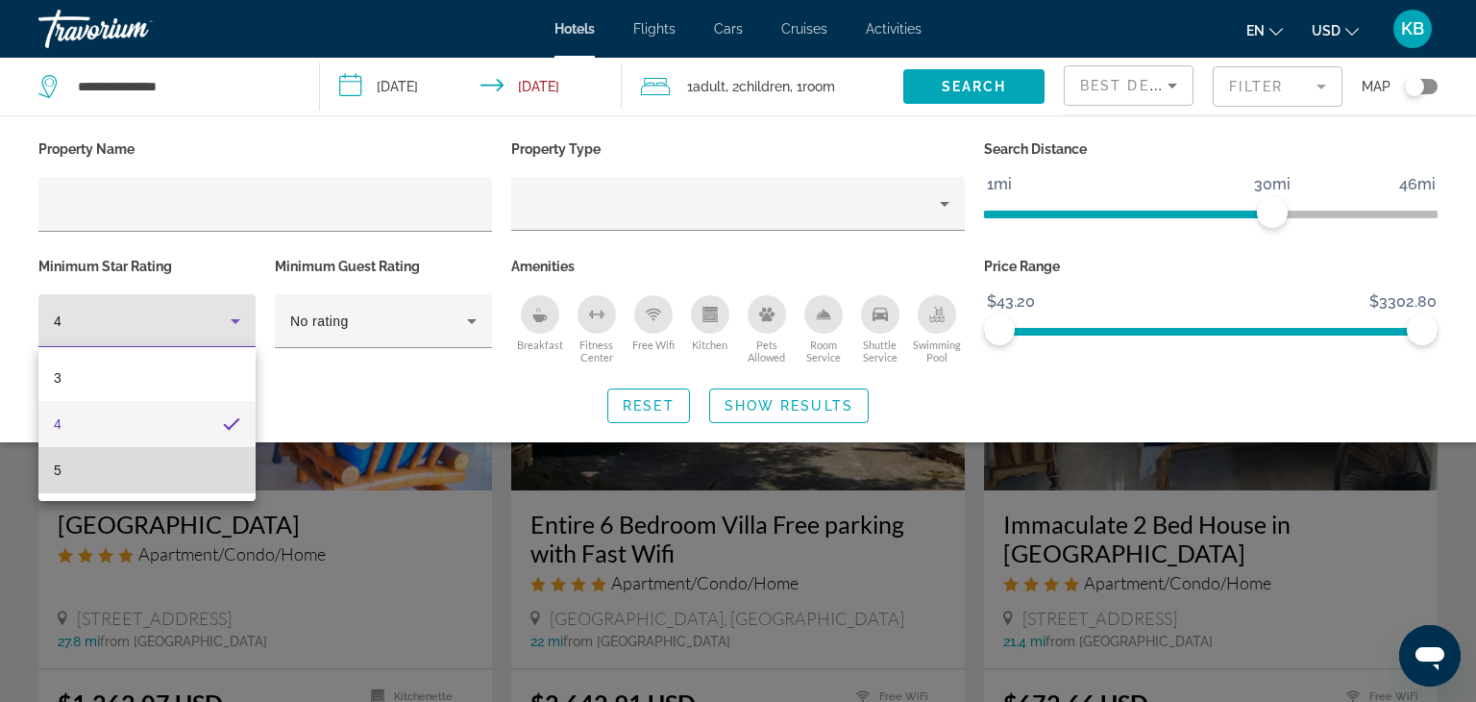
click at [199, 472] on mat-option "5" at bounding box center [146, 470] width 217 height 46
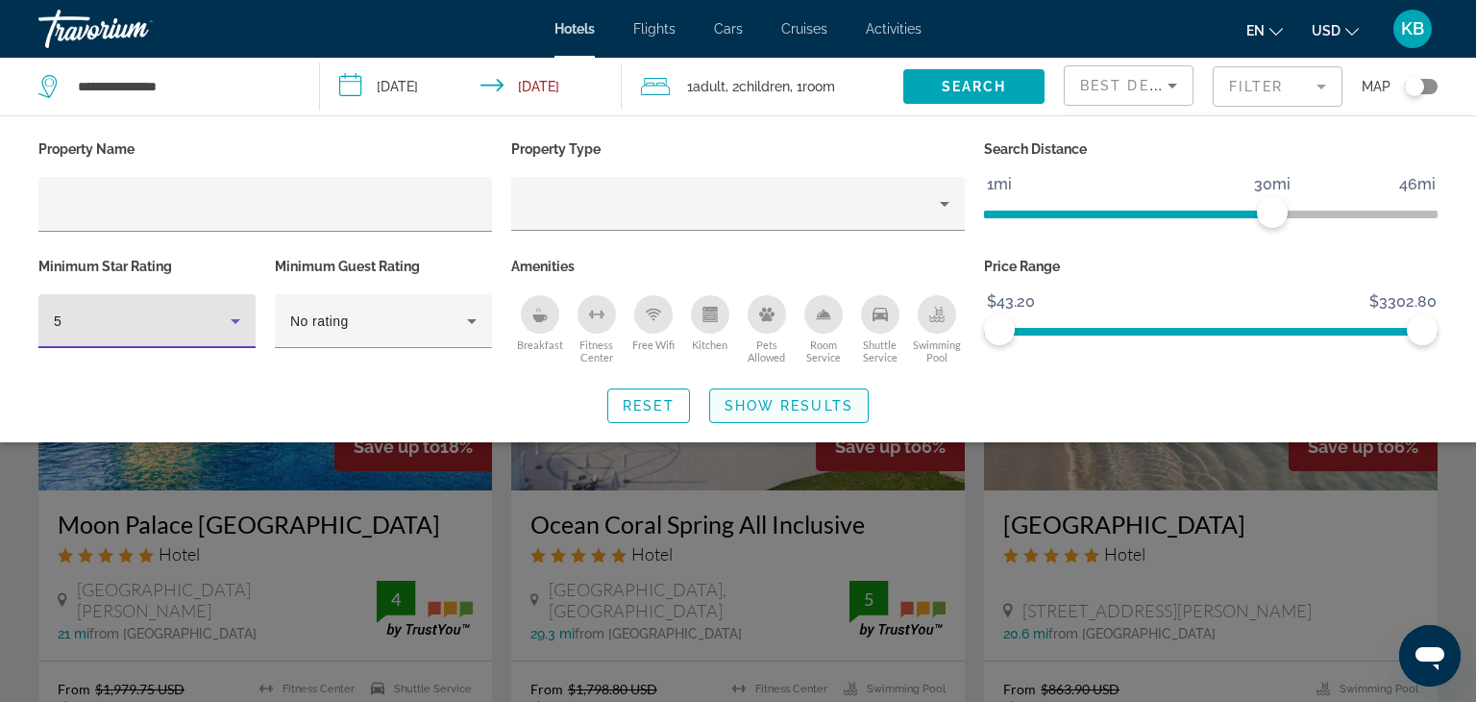
click at [805, 410] on span "Show Results" at bounding box center [789, 405] width 129 height 15
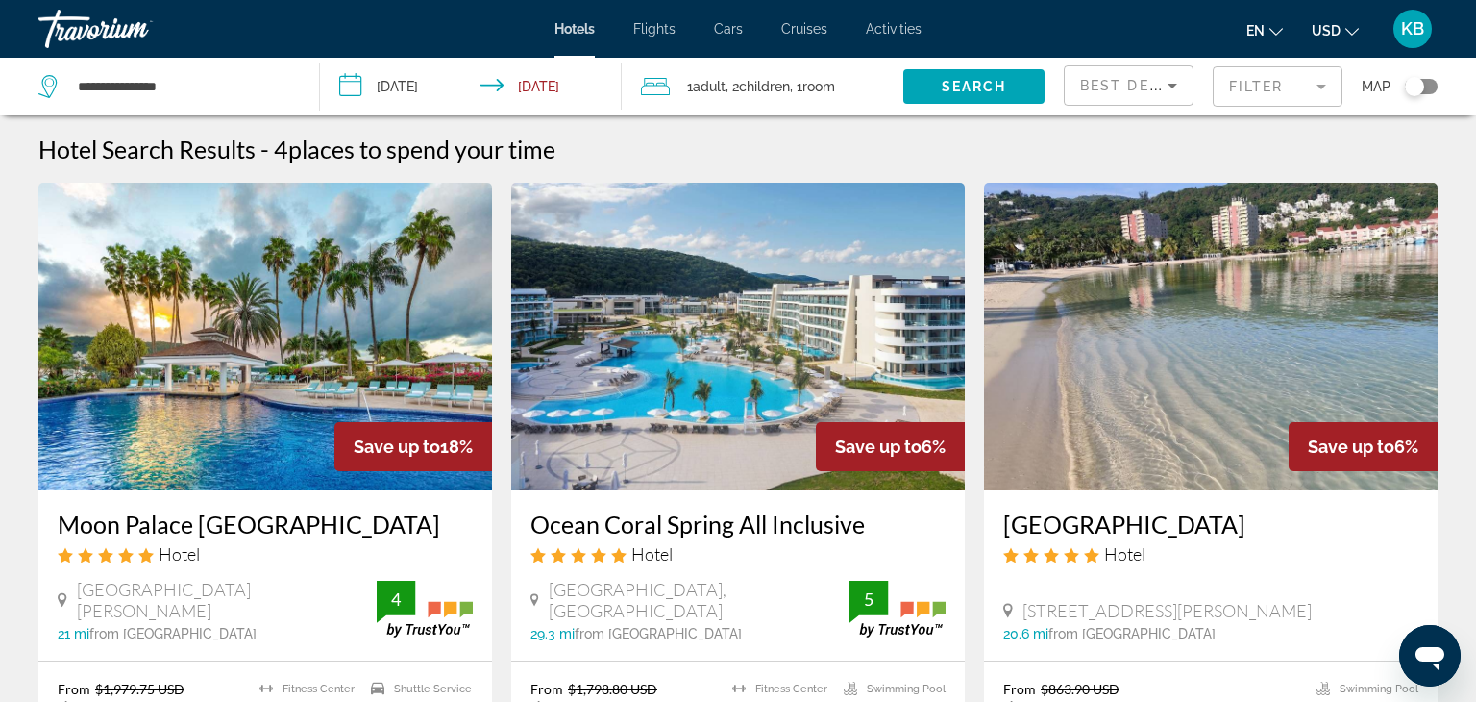
click at [1315, 86] on mat-form-field "Filter" at bounding box center [1278, 86] width 130 height 40
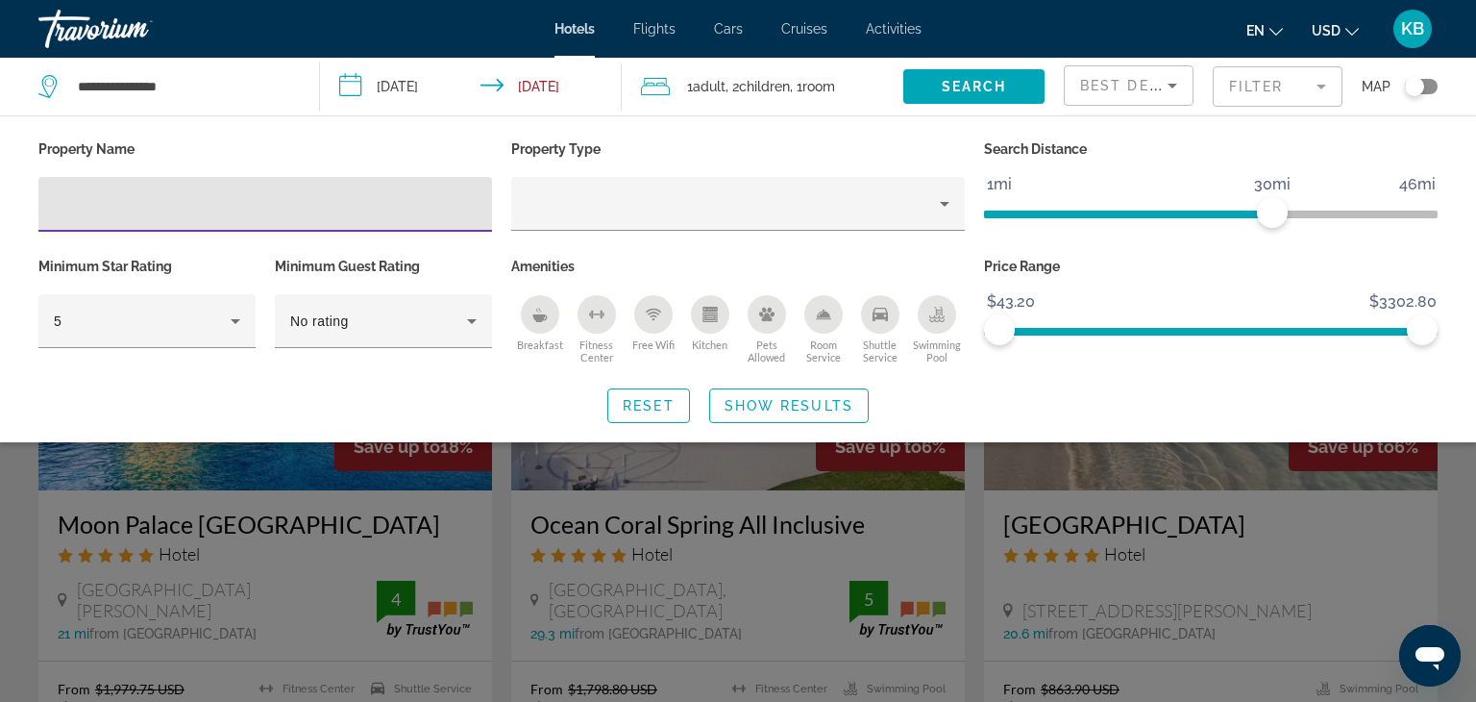
click at [358, 81] on input "**********" at bounding box center [474, 89] width 308 height 63
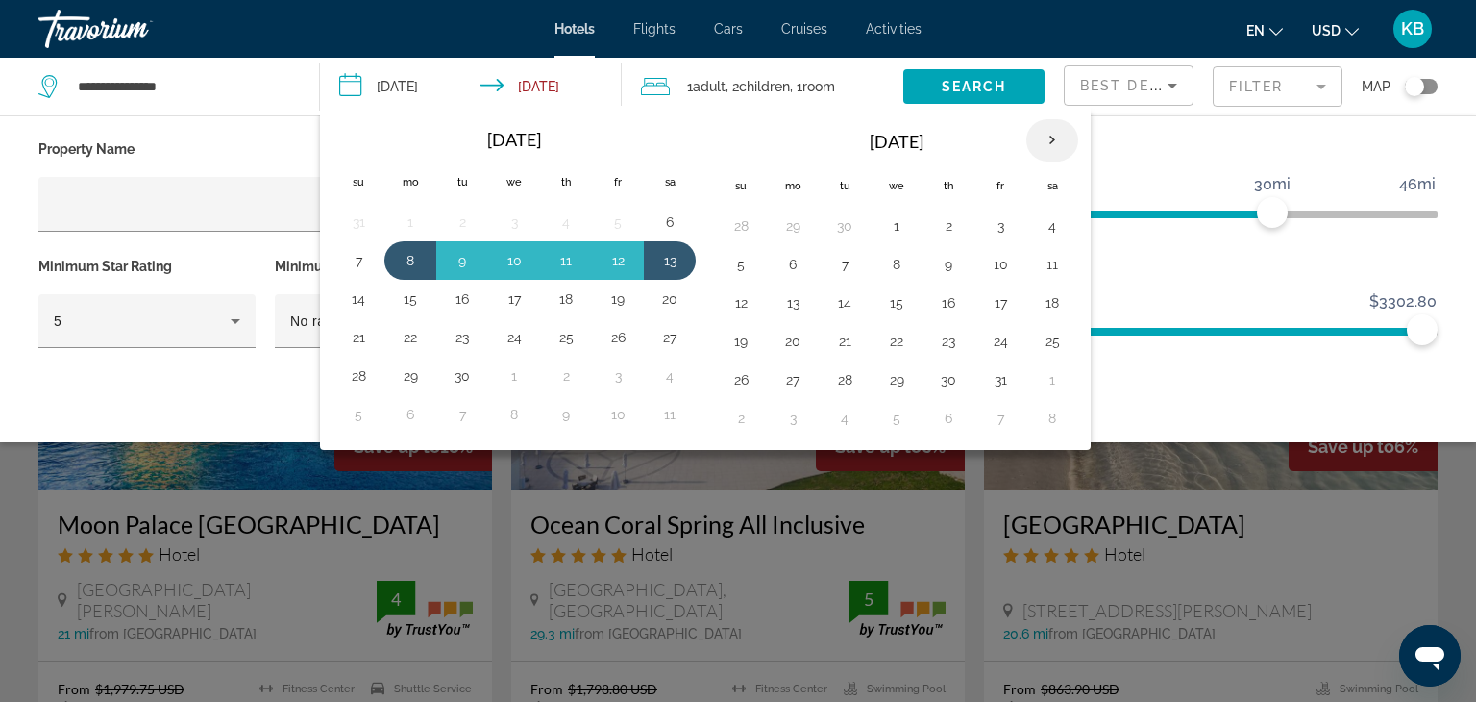
click at [1041, 144] on th "Next month" at bounding box center [1052, 140] width 52 height 42
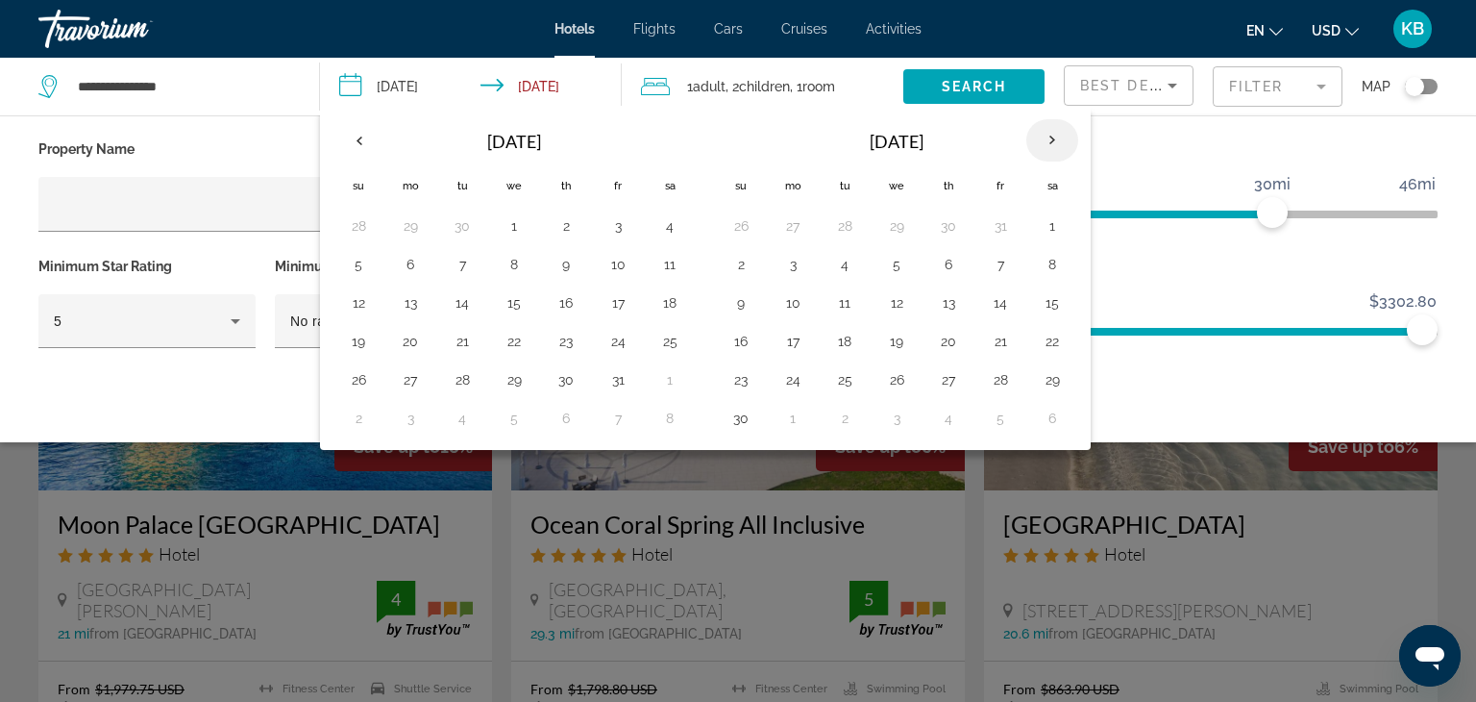
click at [1041, 144] on th "Next month" at bounding box center [1052, 140] width 52 height 42
click at [791, 307] on button "9" at bounding box center [792, 302] width 31 height 27
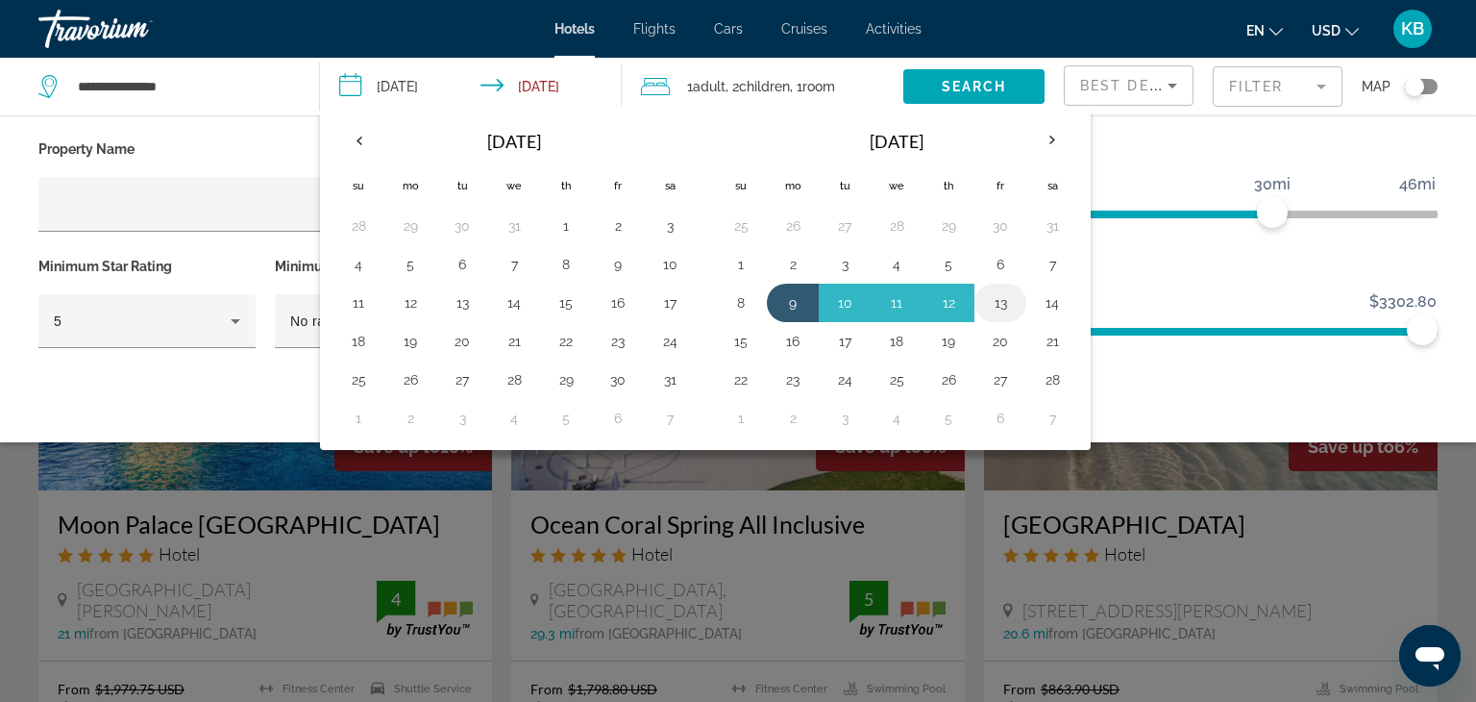
click at [993, 309] on button "13" at bounding box center [1000, 302] width 31 height 27
type input "**********"
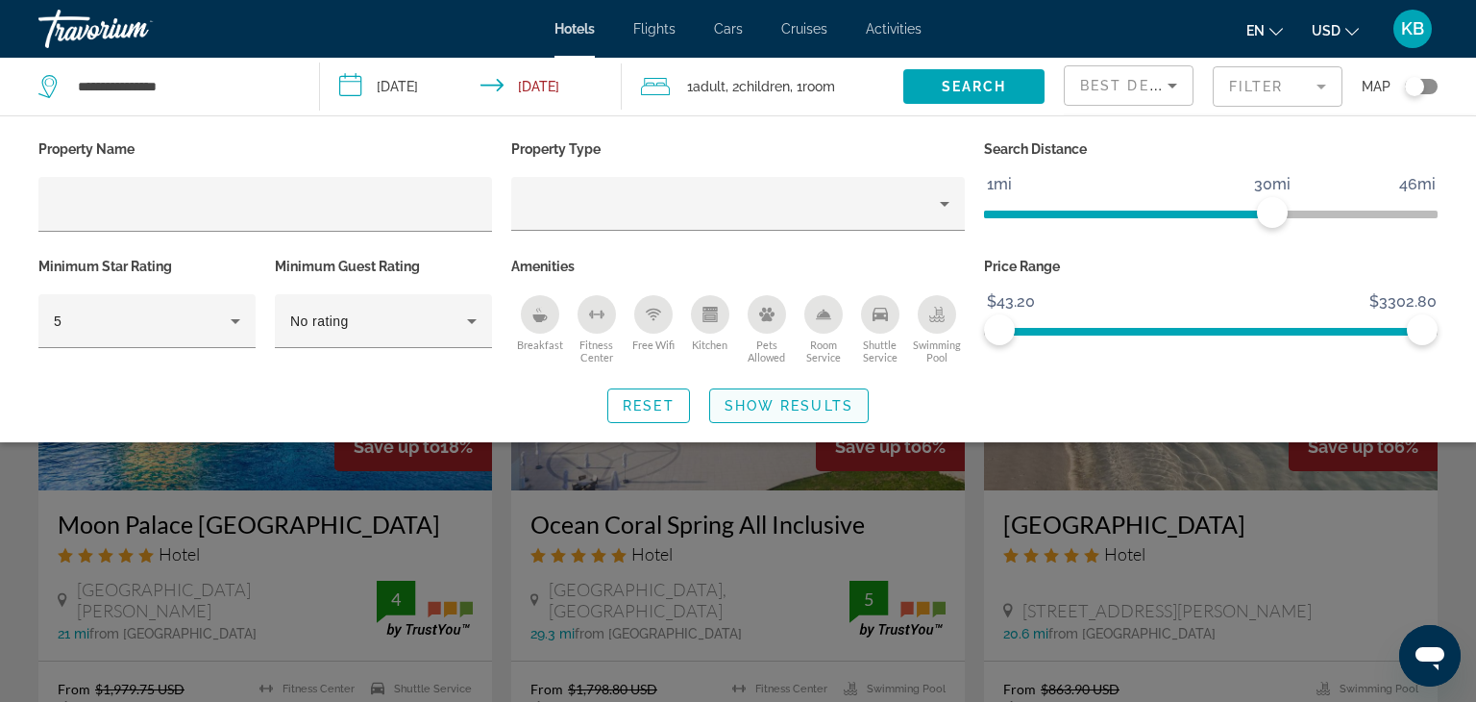
click at [731, 403] on span "Show Results" at bounding box center [789, 405] width 129 height 15
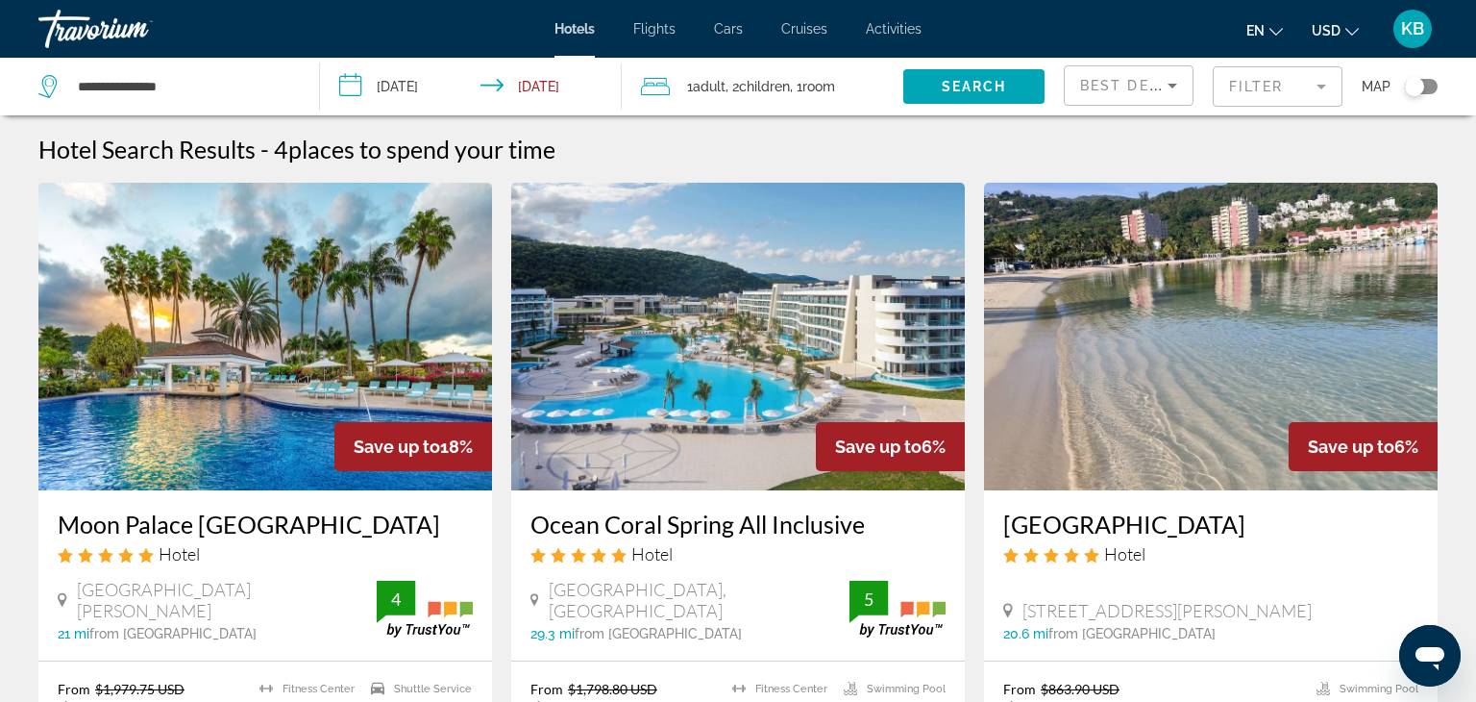
click at [737, 374] on img "Main content" at bounding box center [738, 337] width 454 height 308
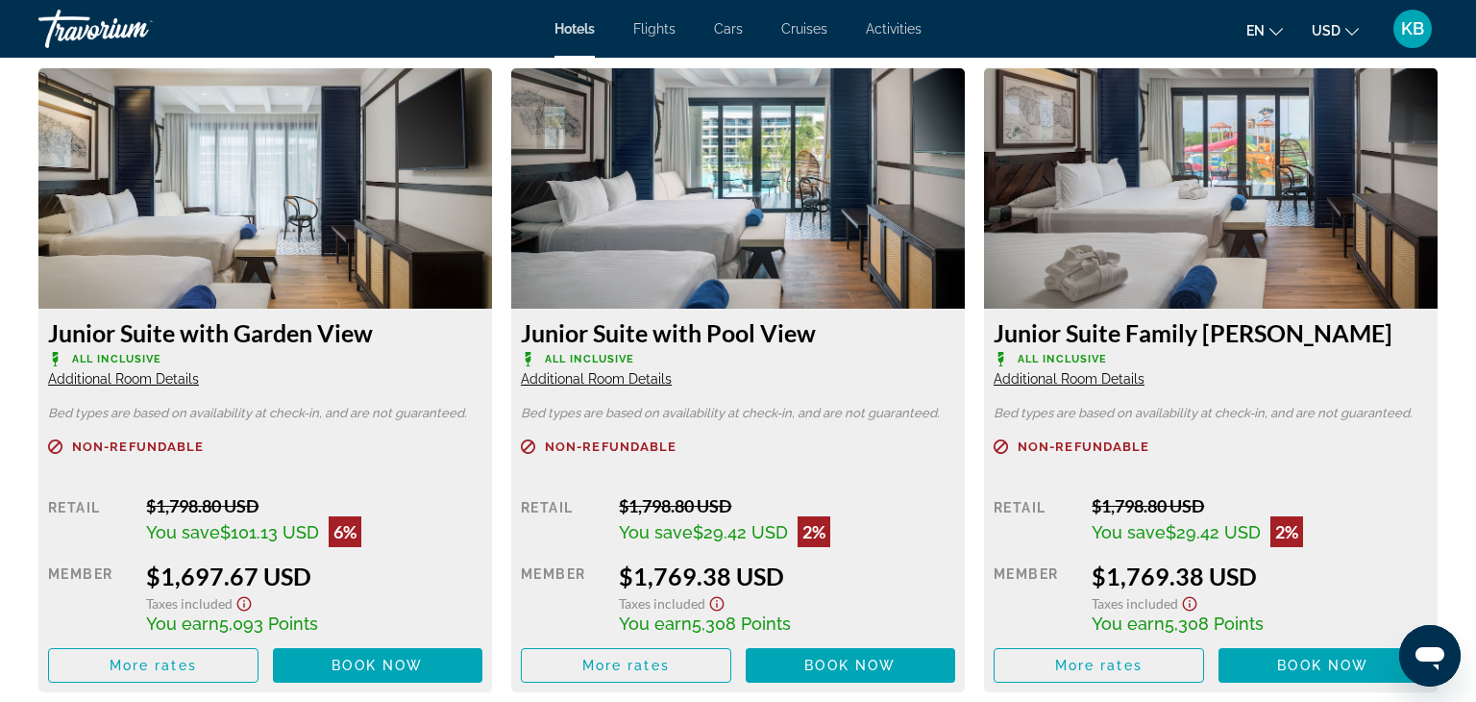
scroll to position [2691, 0]
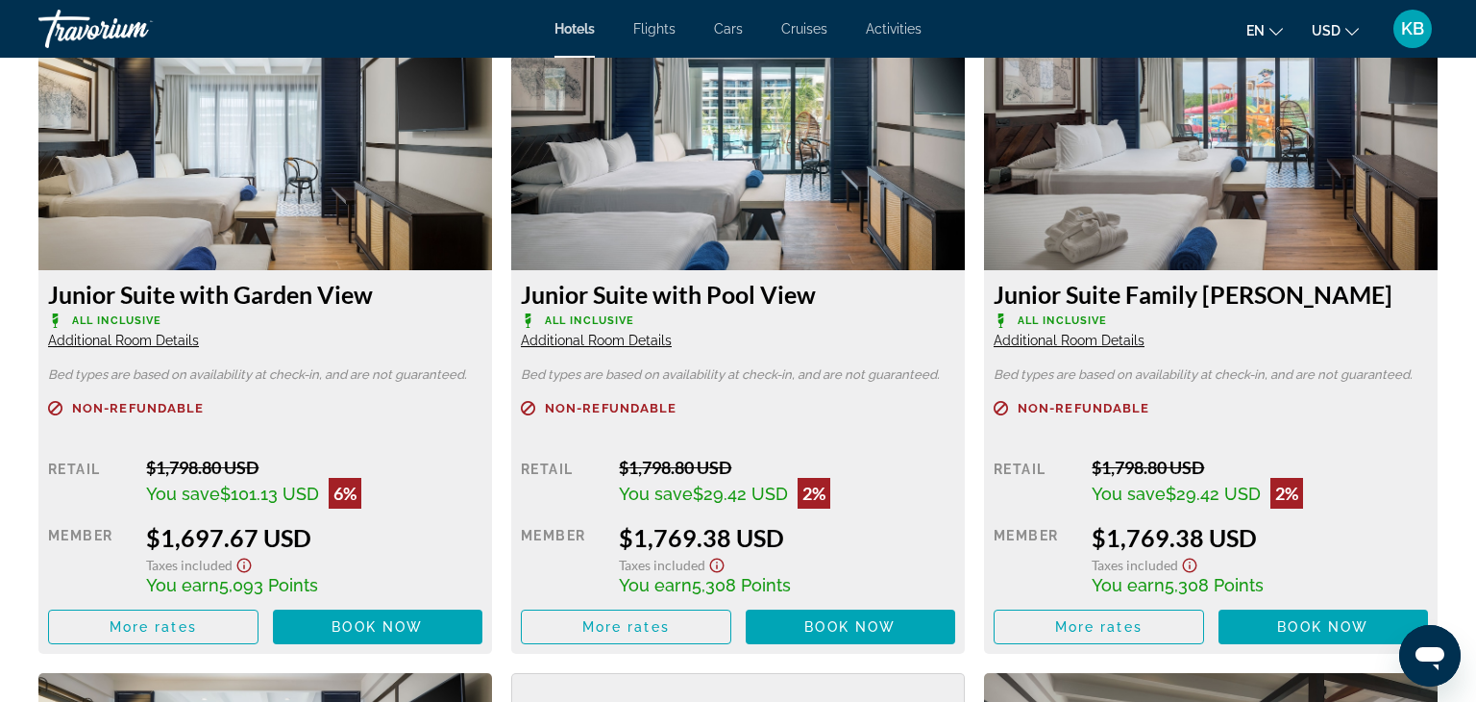
click at [1040, 338] on span "Additional Room Details" at bounding box center [1069, 340] width 151 height 15
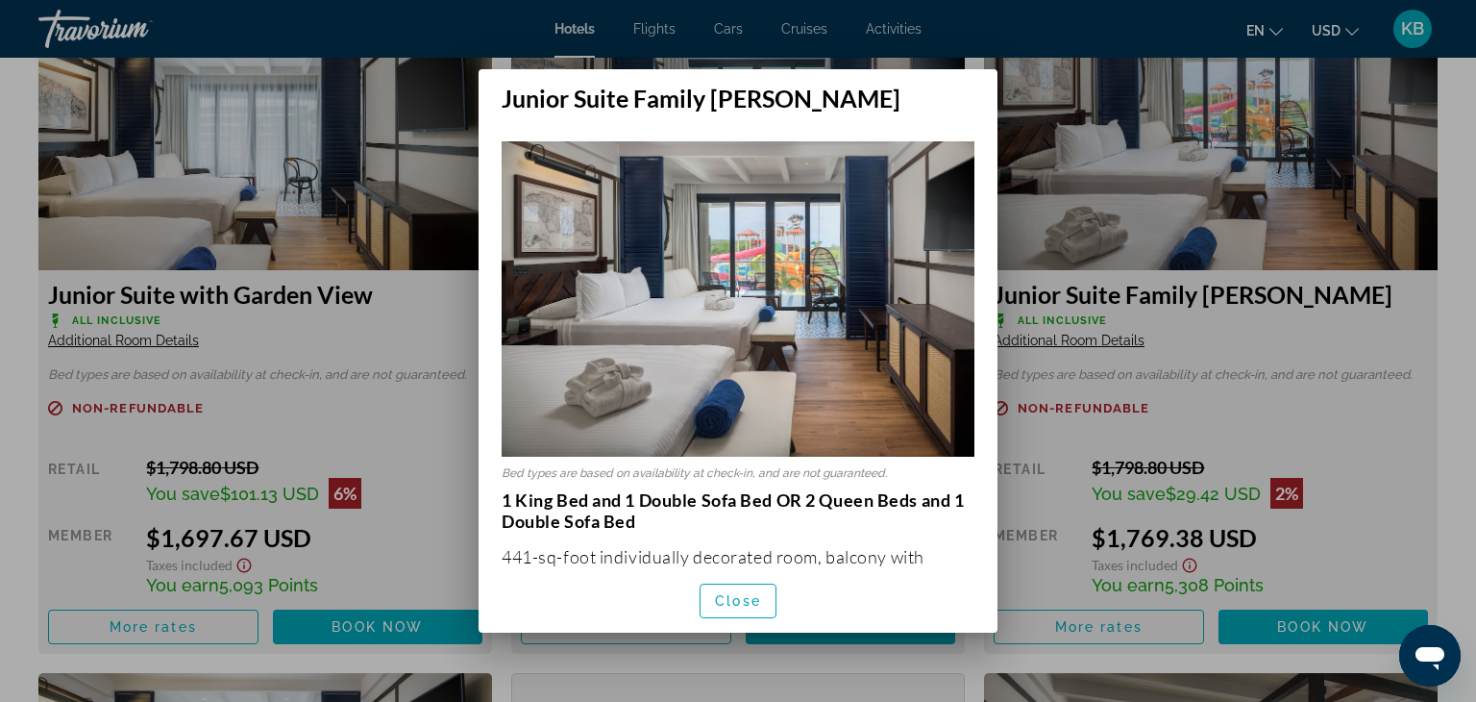
scroll to position [0, 0]
click at [1223, 350] on div at bounding box center [738, 351] width 1476 height 702
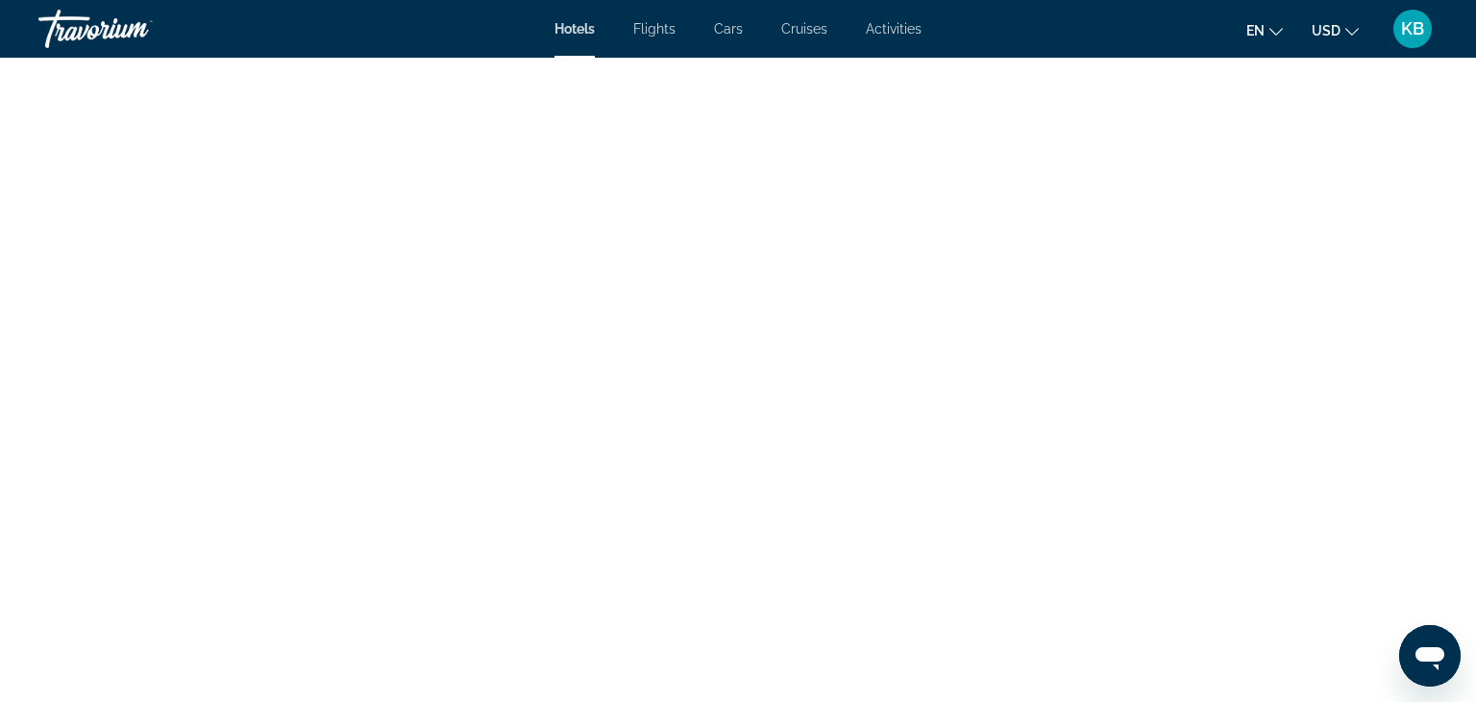
scroll to position [6881, 0]
